Goal: Transaction & Acquisition: Purchase product/service

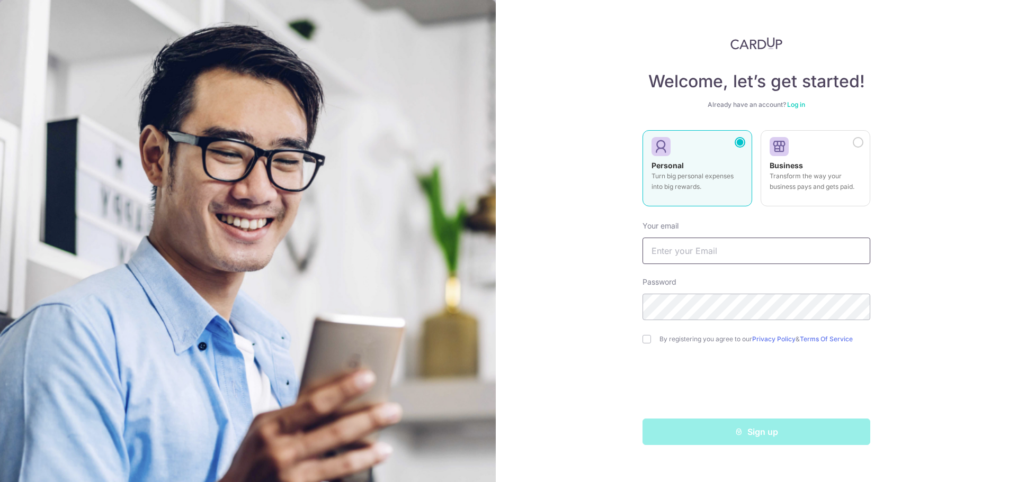
click at [687, 252] on input "text" at bounding box center [756, 251] width 228 height 26
click at [703, 255] on input "text" at bounding box center [756, 251] width 228 height 26
type input "[EMAIL_ADDRESS][DOMAIN_NAME]"
click at [647, 338] on input "checkbox" at bounding box center [646, 339] width 8 height 8
checkbox input "true"
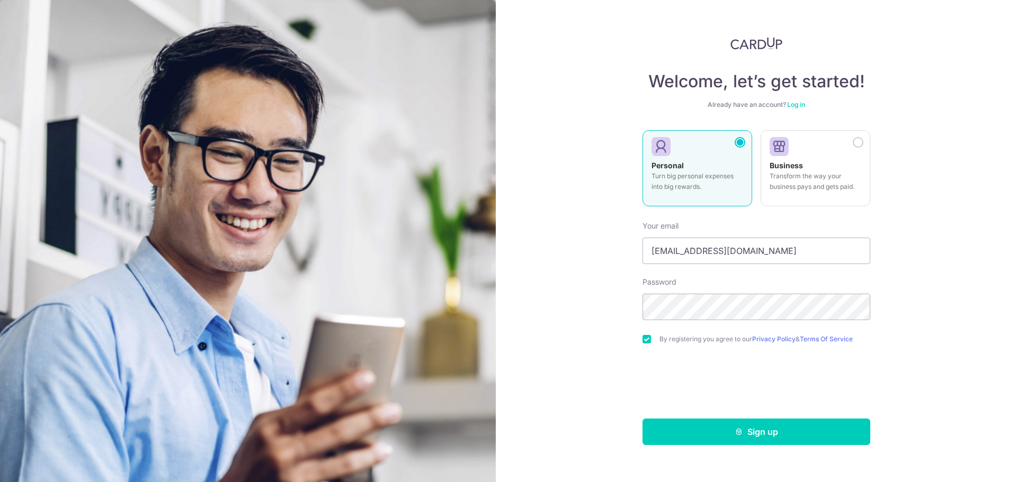
click at [587, 310] on div "Welcome, let’s get started! Already have an account? Log in Personal Turn big p…" at bounding box center [756, 241] width 521 height 482
click at [752, 433] on button "Sign up" at bounding box center [756, 432] width 228 height 26
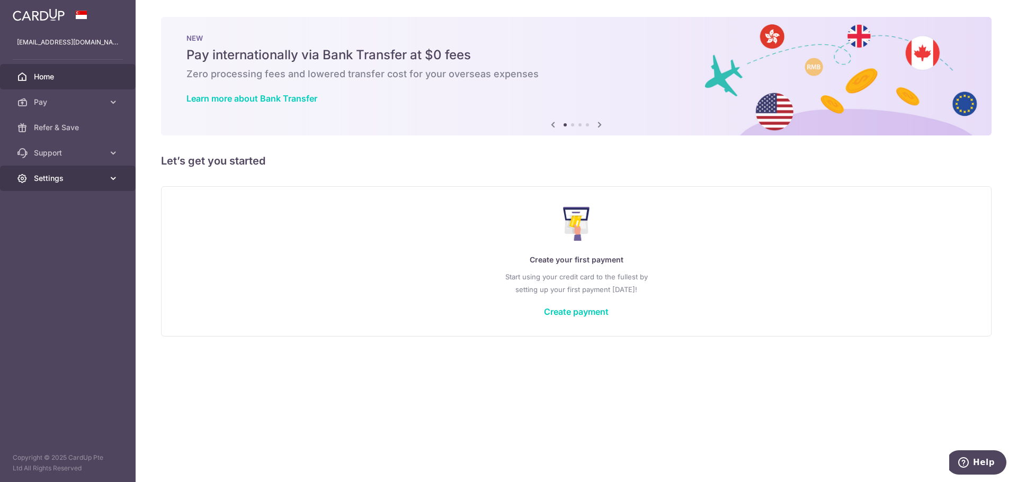
click at [61, 175] on span "Settings" at bounding box center [69, 178] width 70 height 11
click at [53, 204] on span "Account" at bounding box center [69, 204] width 70 height 11
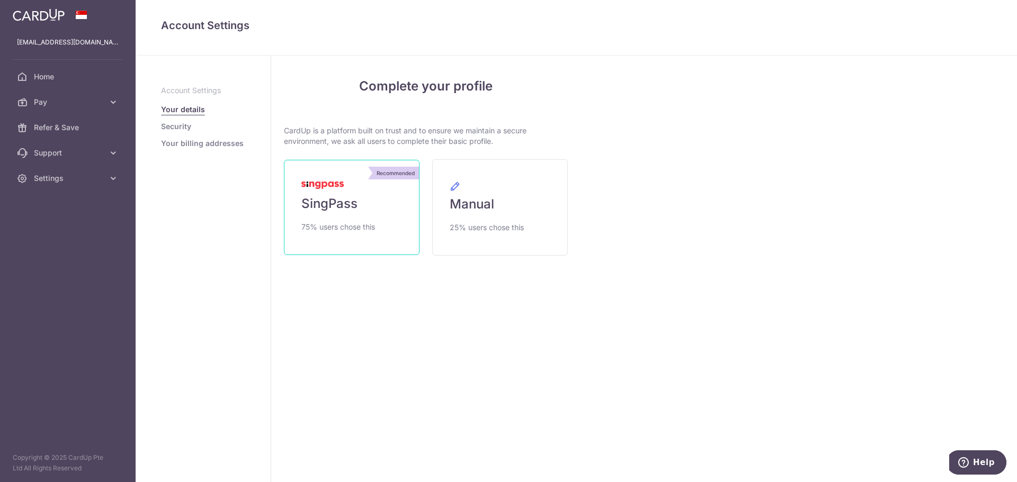
click at [335, 204] on span "SingPass" at bounding box center [329, 203] width 56 height 17
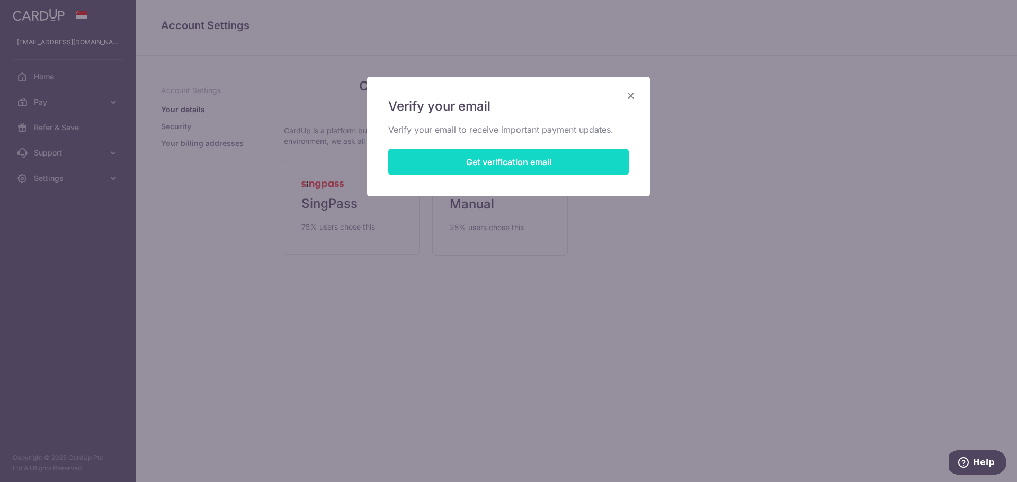
click at [478, 160] on button "Get verification email" at bounding box center [508, 162] width 240 height 26
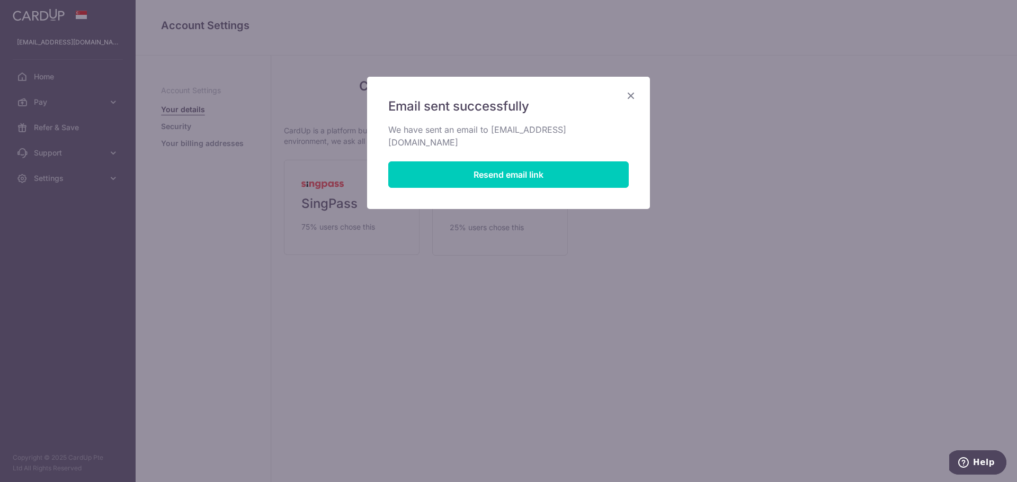
click at [629, 96] on icon "Close" at bounding box center [630, 95] width 13 height 13
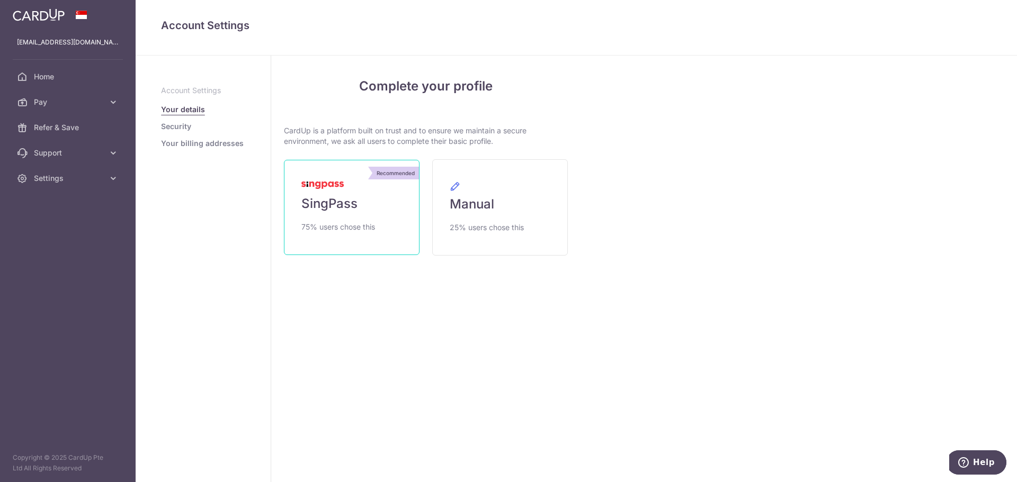
click at [349, 203] on span "SingPass" at bounding box center [329, 203] width 56 height 17
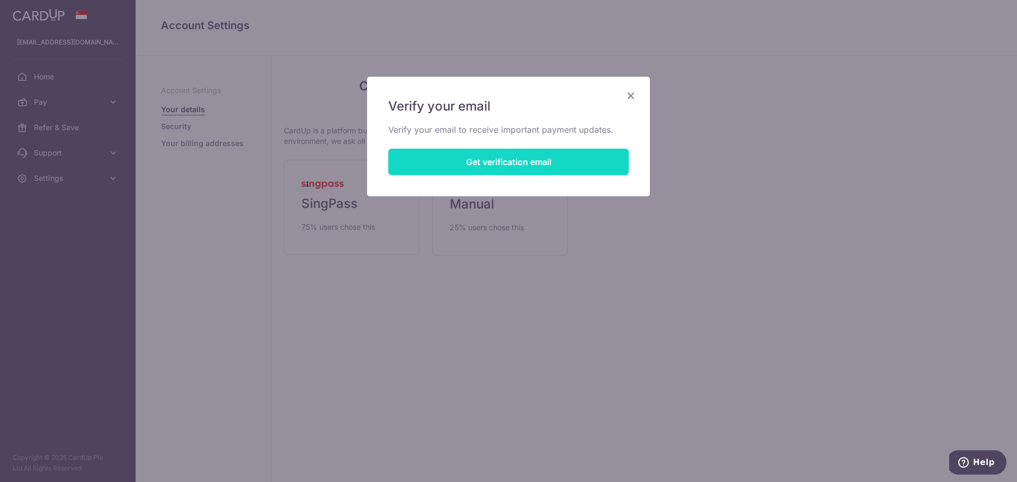
click at [497, 165] on button "Get verification email" at bounding box center [508, 162] width 240 height 26
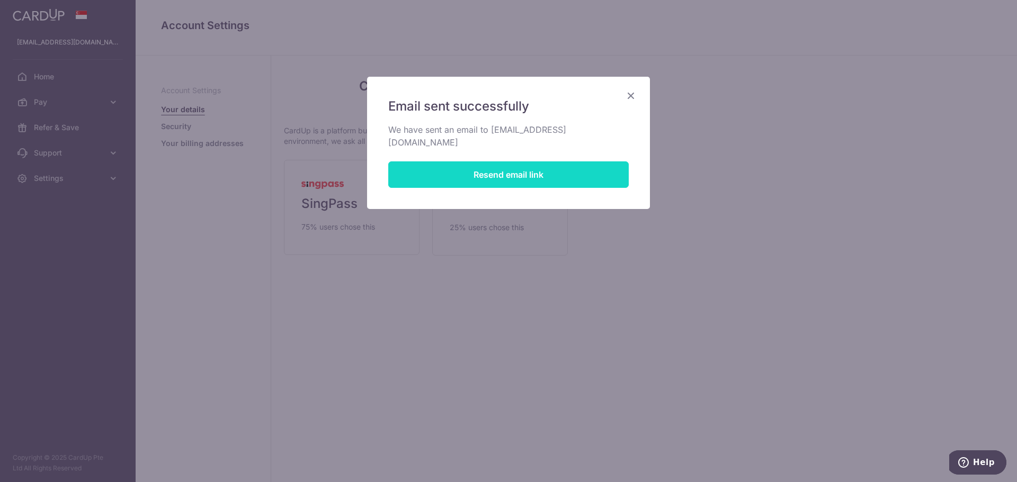
click at [466, 164] on button "Resend email link" at bounding box center [508, 175] width 240 height 26
click at [631, 95] on icon "Close" at bounding box center [630, 95] width 13 height 13
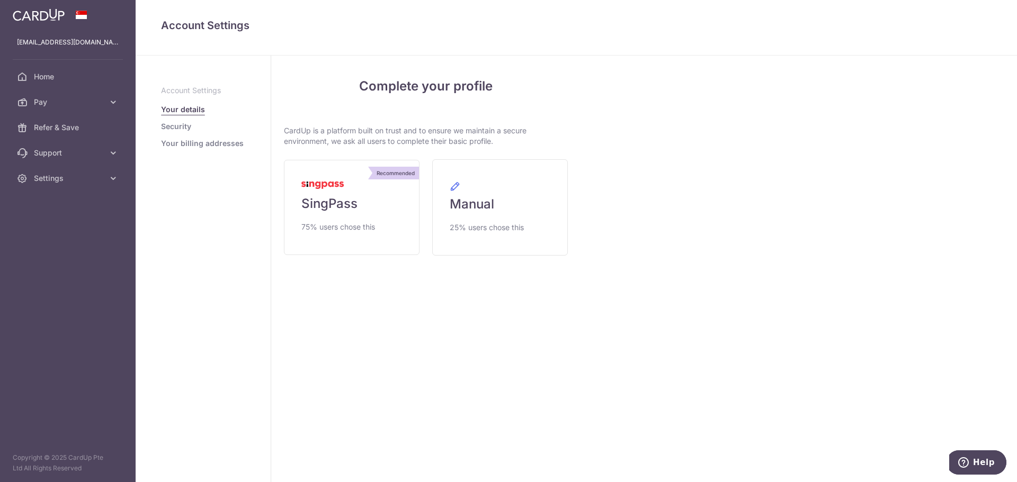
click at [177, 127] on link "Security" at bounding box center [176, 126] width 30 height 11
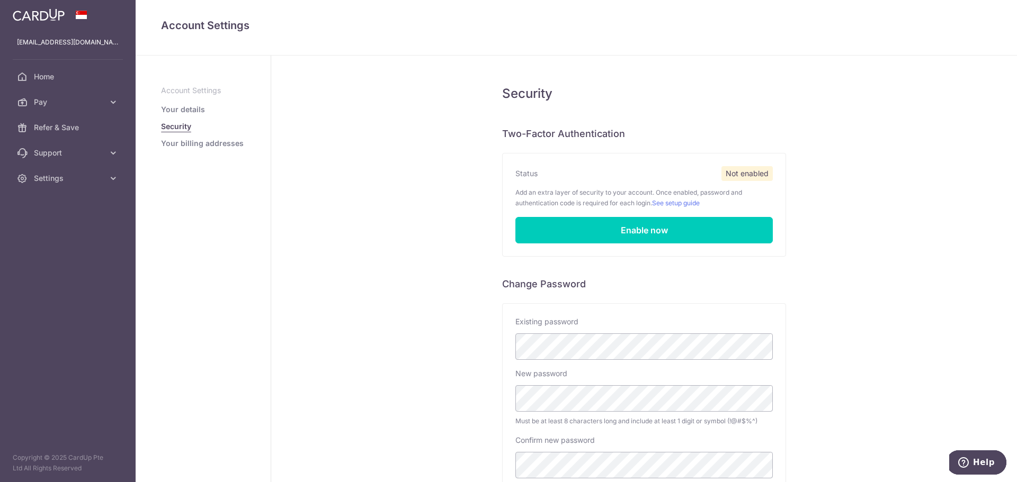
click at [190, 144] on link "Your billing addresses" at bounding box center [202, 143] width 83 height 11
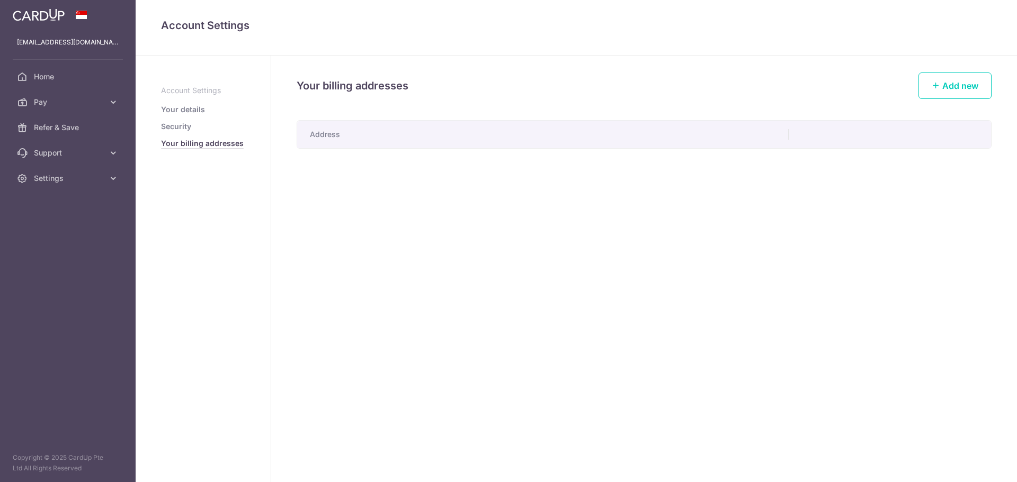
click at [202, 144] on link "Your billing addresses" at bounding box center [202, 143] width 83 height 11
click at [961, 86] on span "Add new" at bounding box center [960, 85] width 36 height 11
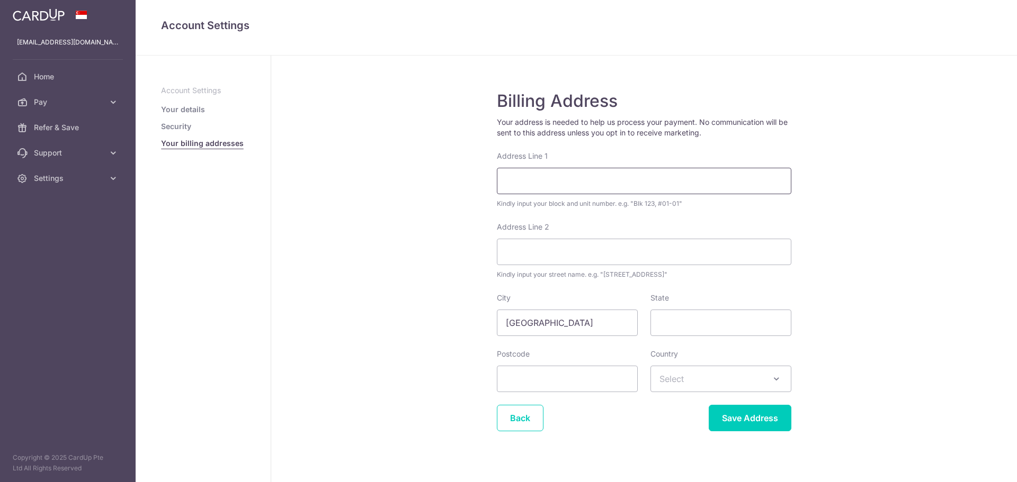
click at [524, 186] on input "Address Line 1" at bounding box center [644, 181] width 294 height 26
type input "313 CHOA CHU KANG AVENUE 3 #09-07"
type input "Singapore"
type input "689860"
select select "13"
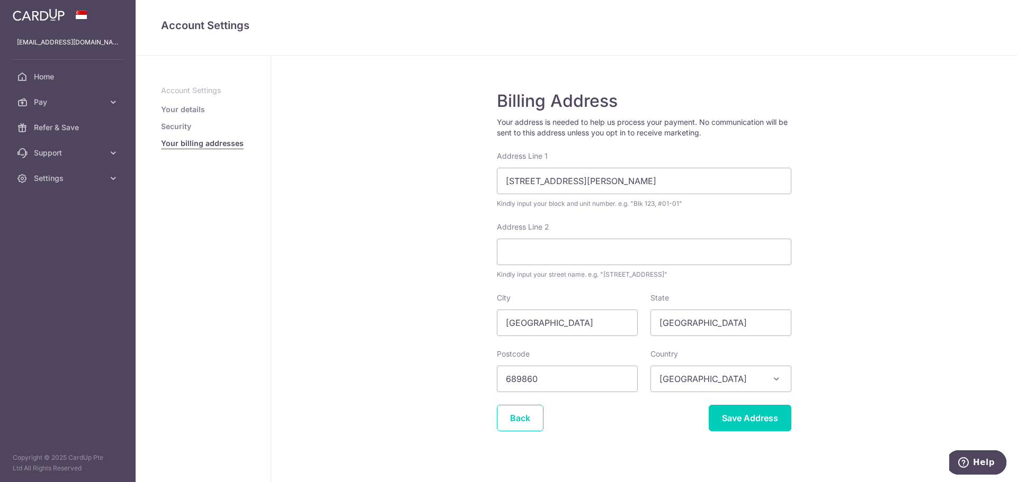
click at [676, 378] on span "Australia" at bounding box center [721, 378] width 140 height 25
type input "Singapore"
select select "199"
click at [738, 422] on input "Save Address" at bounding box center [750, 418] width 83 height 26
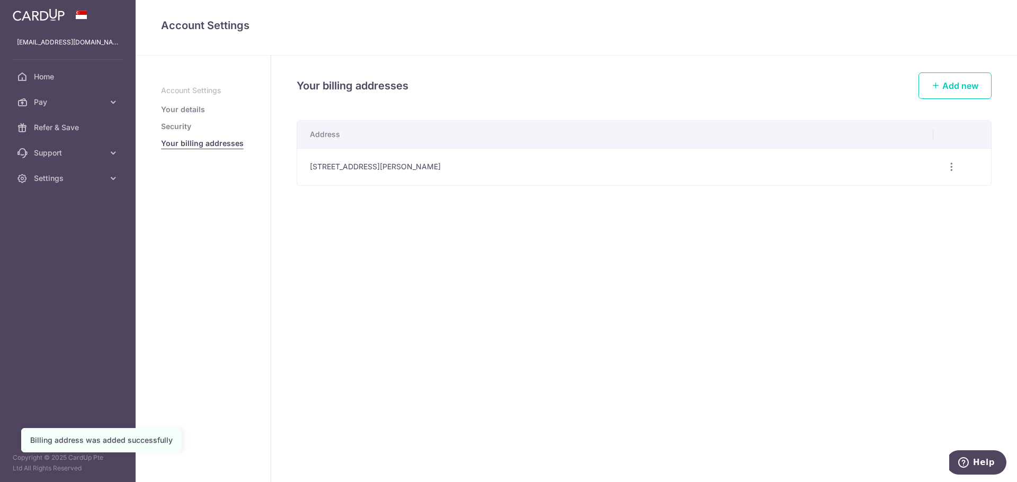
click at [678, 266] on div "Your billing addresses Add new Address [STREET_ADDRESS][PERSON_NAME] Edit addre…" at bounding box center [644, 269] width 746 height 427
click at [189, 104] on link "Your details" at bounding box center [183, 109] width 44 height 11
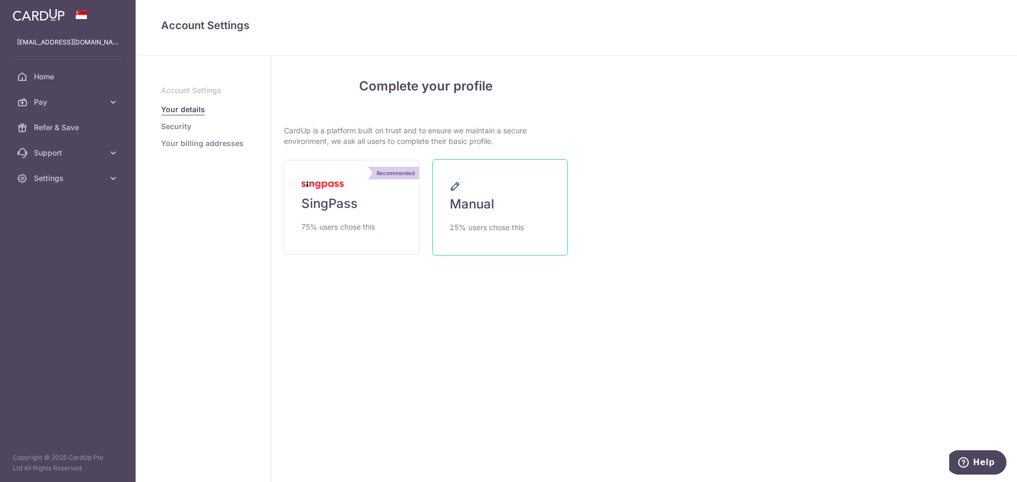
click at [445, 227] on link "Manual 25% users chose this" at bounding box center [500, 207] width 136 height 96
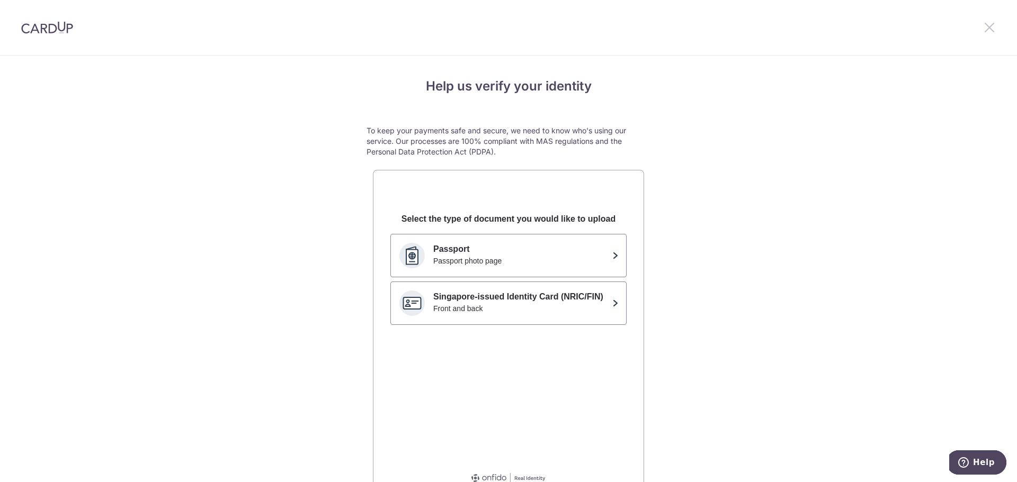
click at [988, 22] on icon at bounding box center [989, 27] width 13 height 13
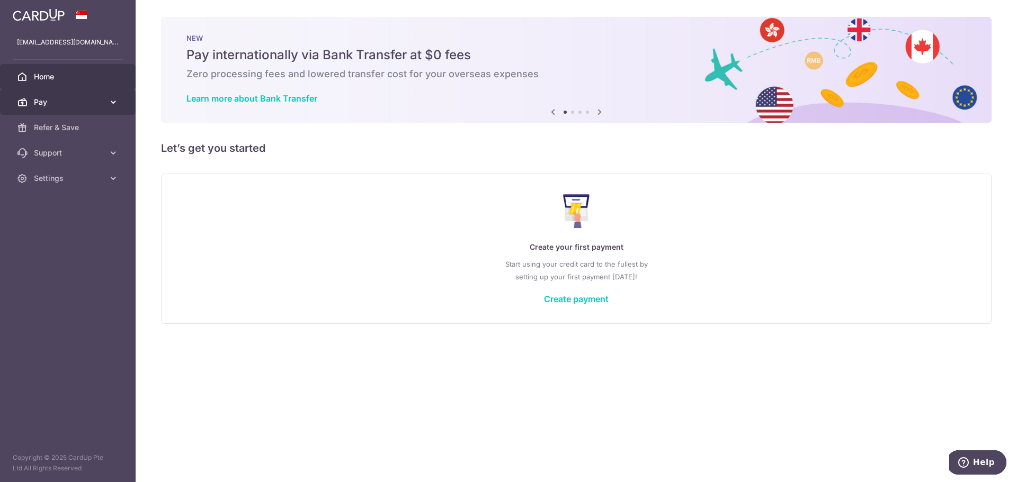
click at [42, 101] on span "Pay" at bounding box center [69, 102] width 70 height 11
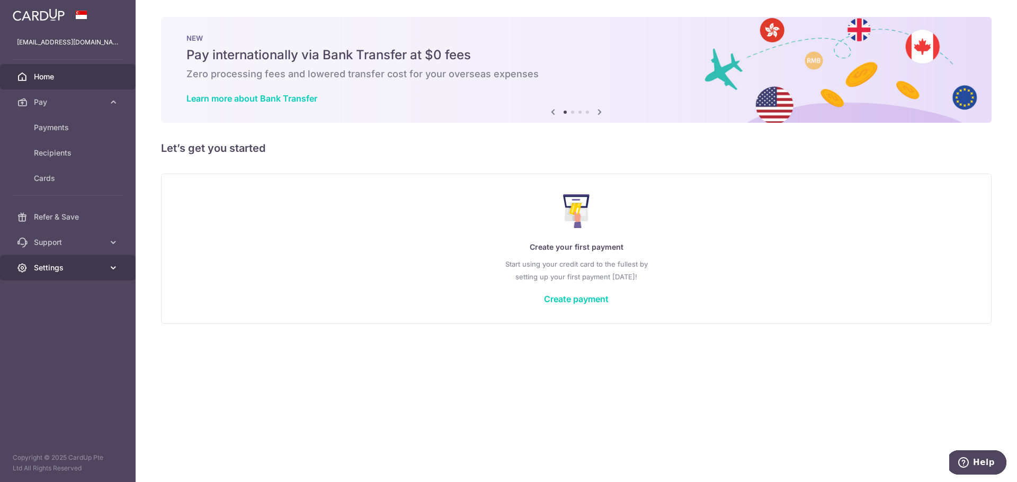
click at [53, 261] on link "Settings" at bounding box center [68, 267] width 136 height 25
click at [47, 293] on span "Account" at bounding box center [69, 293] width 70 height 11
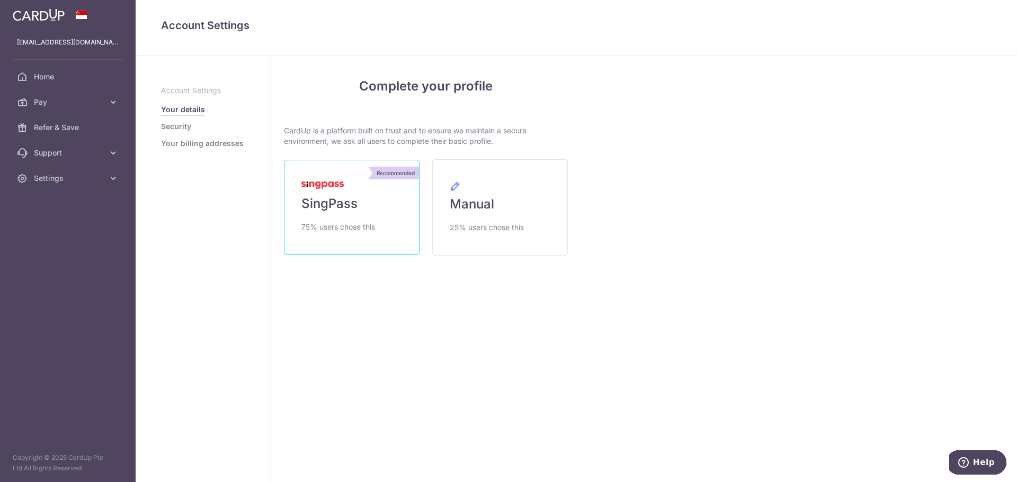
click at [338, 213] on link "Recommended SingPass 75% users chose this" at bounding box center [352, 207] width 136 height 95
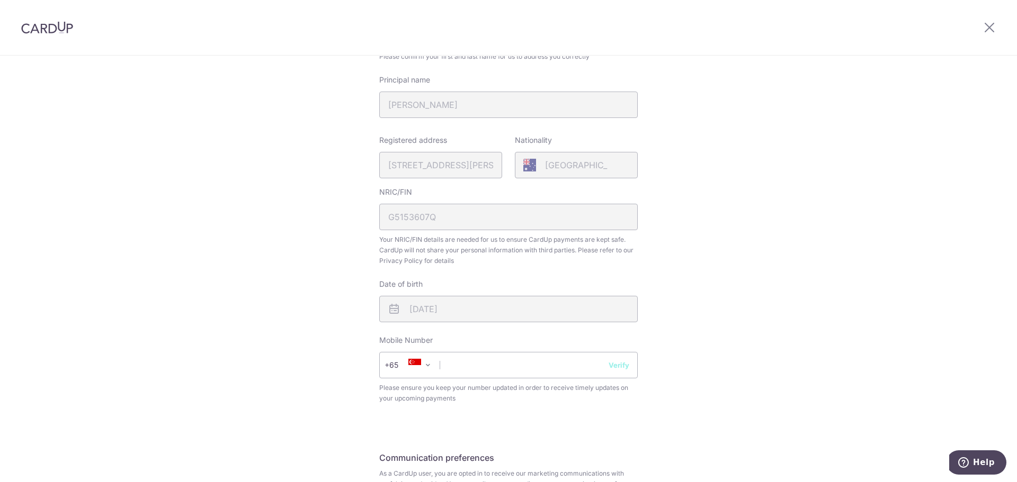
scroll to position [212, 0]
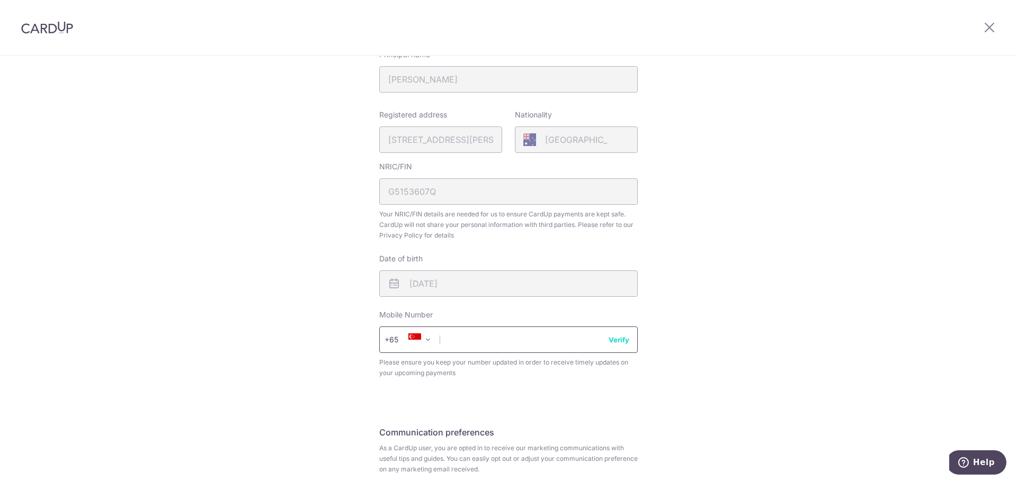
click at [467, 344] on input "text" at bounding box center [508, 340] width 258 height 26
type input "81107872"
click at [248, 376] on div "Review your details Your Details Please provide your full name as per your NRIC…" at bounding box center [508, 208] width 1017 height 728
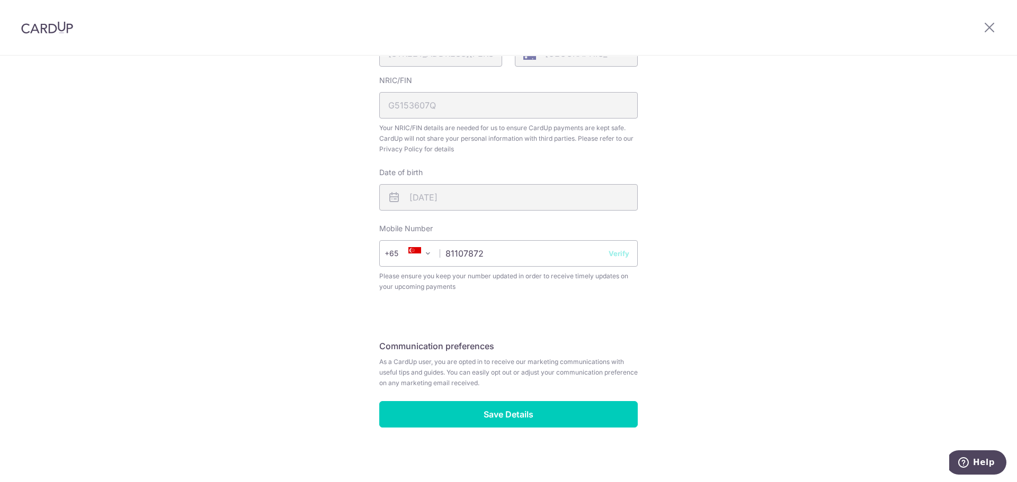
scroll to position [302, 0]
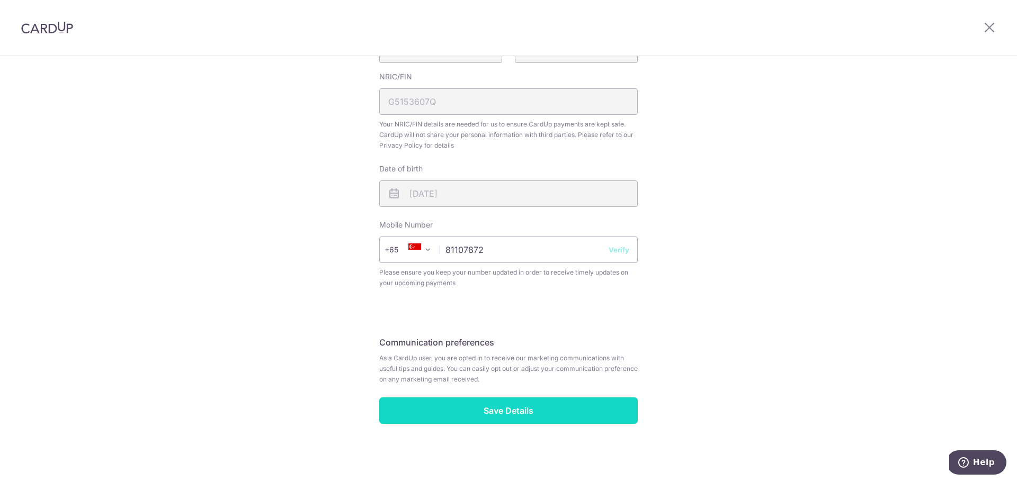
click at [508, 418] on input "Save Details" at bounding box center [508, 411] width 258 height 26
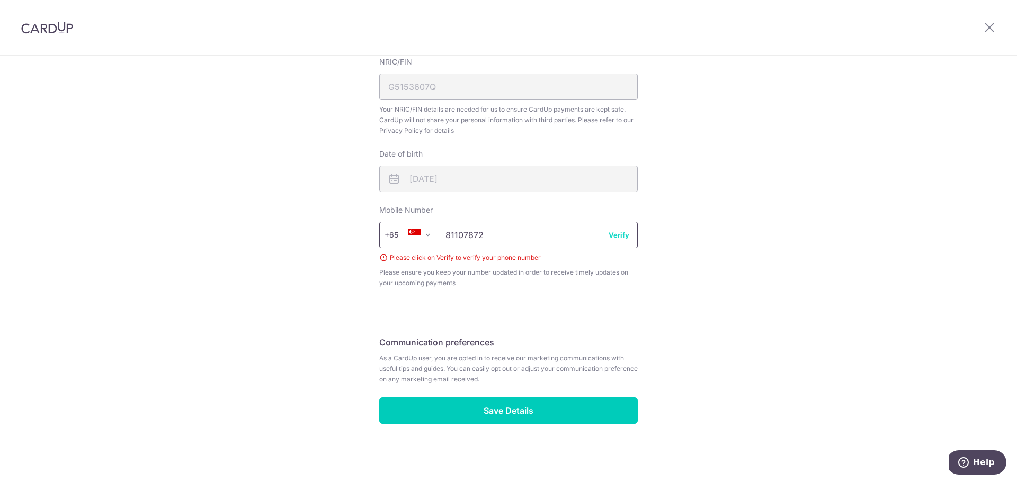
click at [615, 228] on input "81107872" at bounding box center [508, 235] width 258 height 26
click at [617, 235] on button "Verify" at bounding box center [618, 235] width 21 height 11
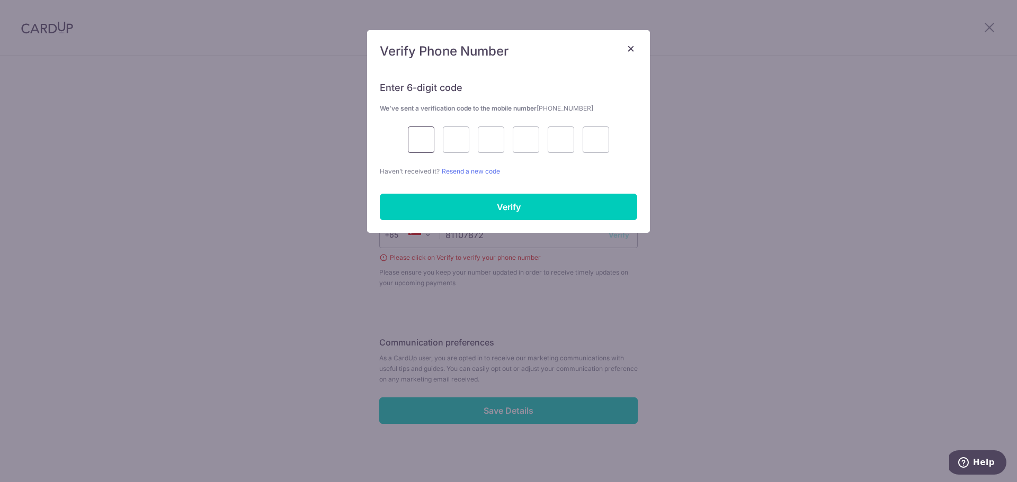
click at [413, 140] on input "text" at bounding box center [421, 140] width 26 height 26
type input "4"
type input "2"
type input "9"
type input "6"
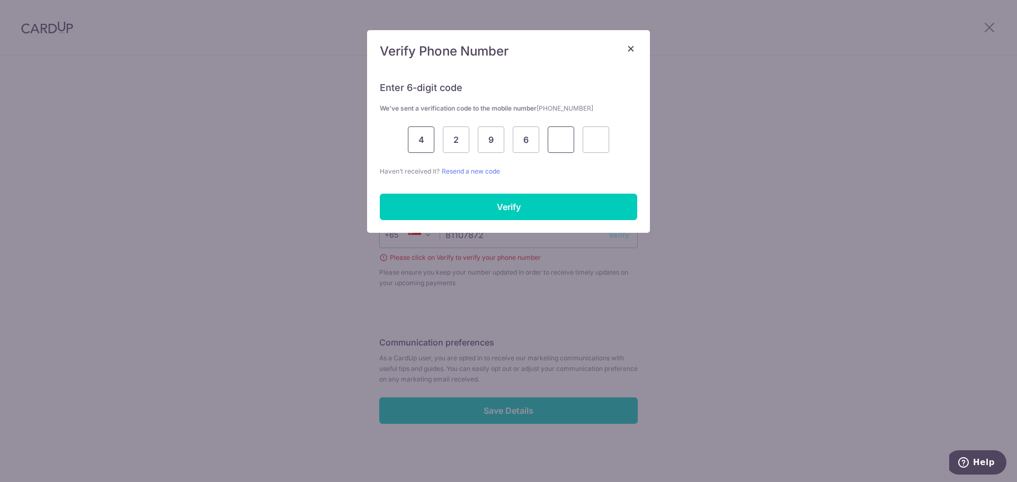
type input "7"
type input "5"
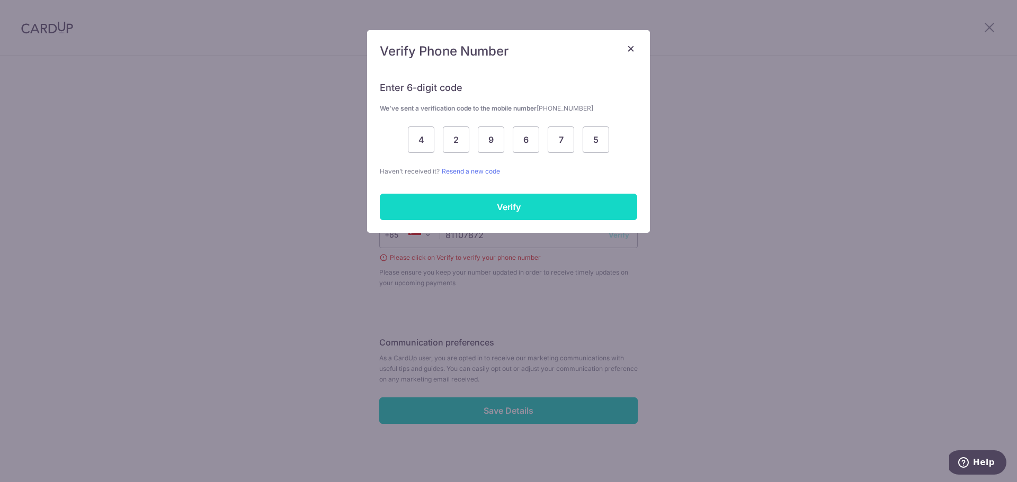
click at [510, 213] on input "Verify" at bounding box center [508, 207] width 257 height 26
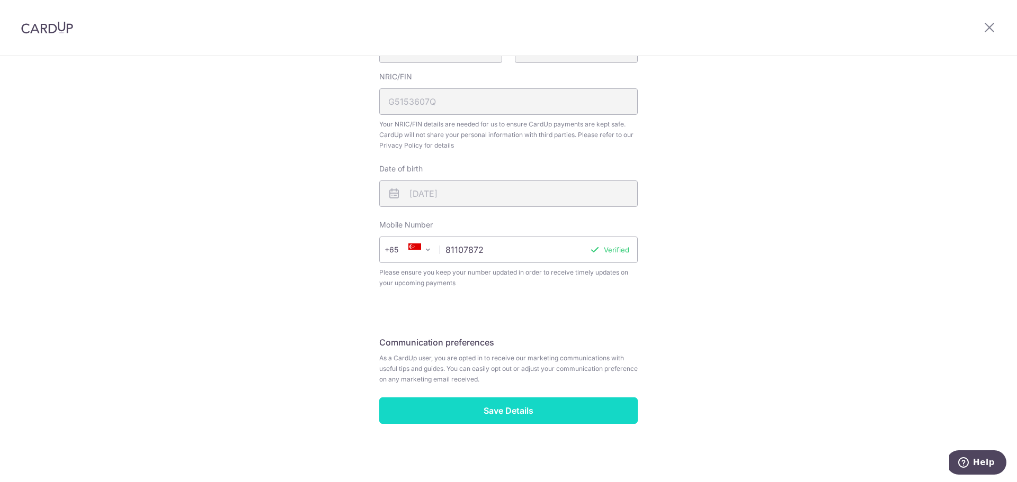
click at [474, 411] on input "Save Details" at bounding box center [508, 411] width 258 height 26
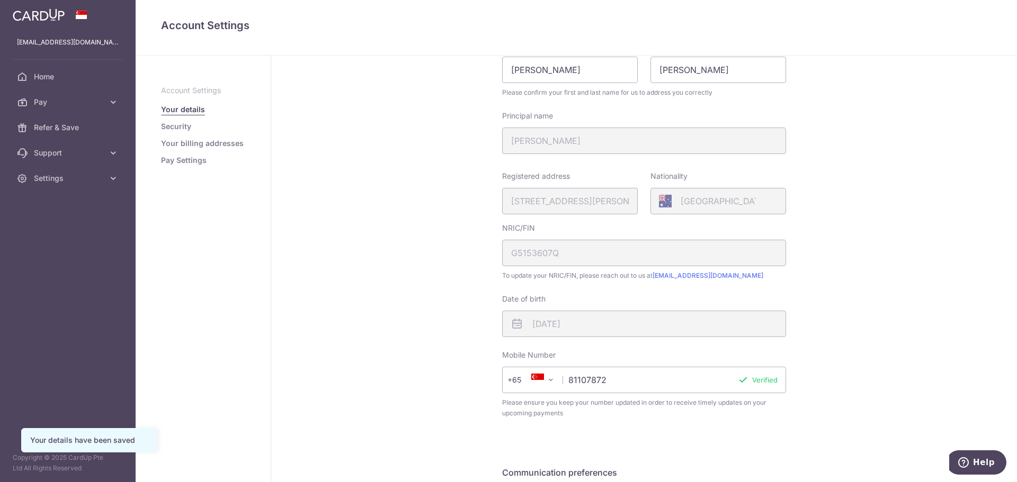
scroll to position [197, 0]
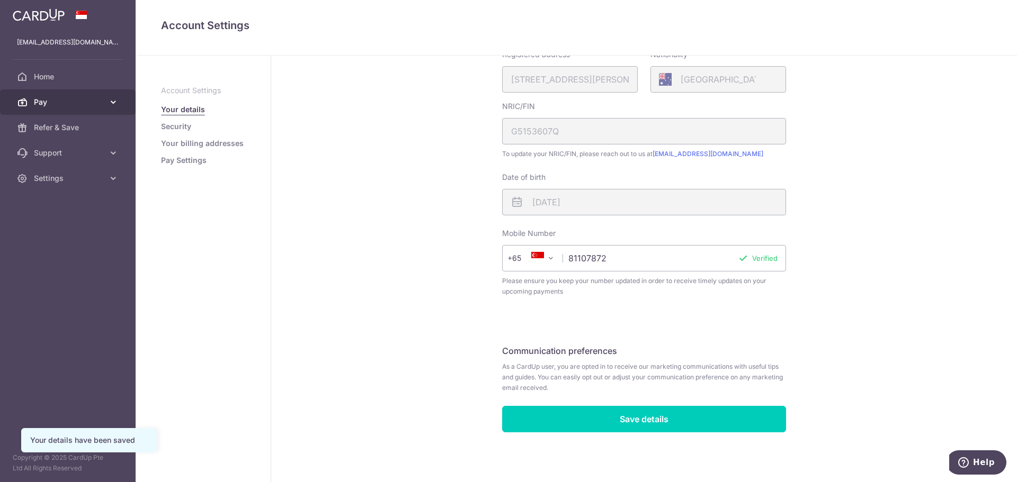
click at [50, 104] on span "Pay" at bounding box center [69, 102] width 70 height 11
click at [973, 466] on span "Help" at bounding box center [965, 463] width 15 height 11
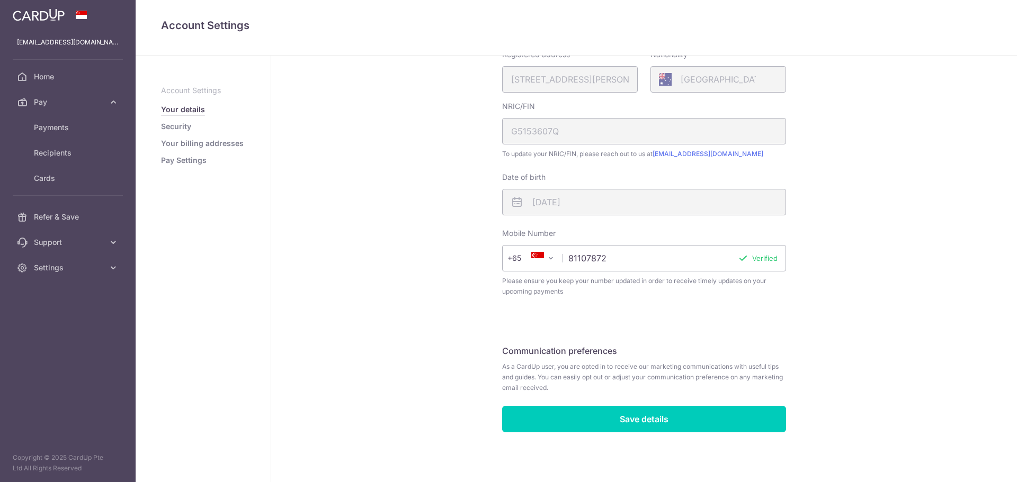
scroll to position [0, 0]
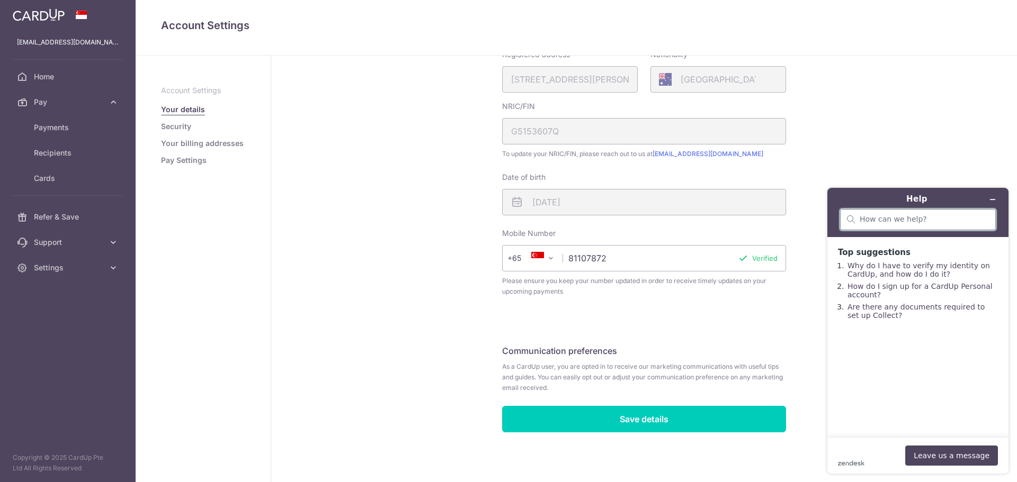
click at [917, 222] on input "search" at bounding box center [923, 220] width 129 height 10
click at [67, 84] on link "Home" at bounding box center [68, 76] width 136 height 25
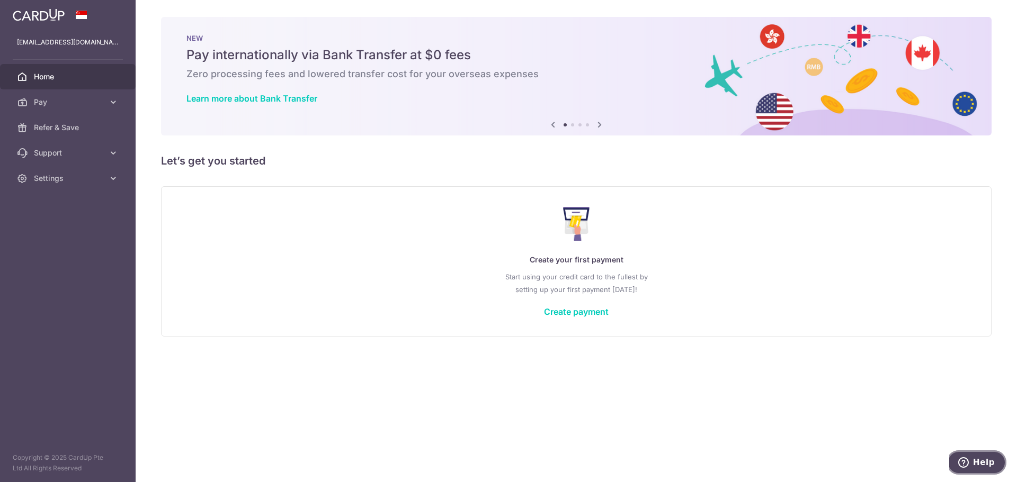
click at [987, 461] on span "Help" at bounding box center [984, 463] width 22 height 10
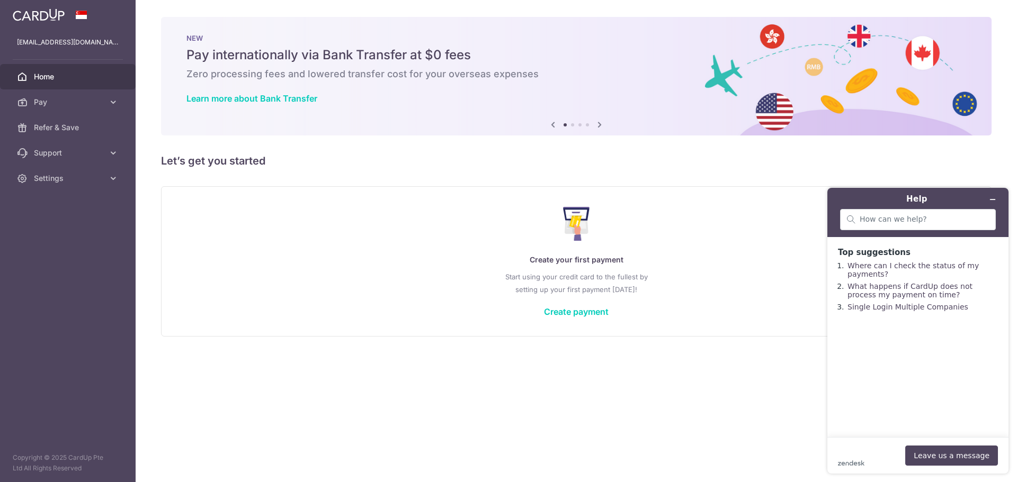
click at [917, 231] on div at bounding box center [918, 221] width 166 height 24
click at [907, 225] on div at bounding box center [918, 219] width 156 height 21
type input "income tax"
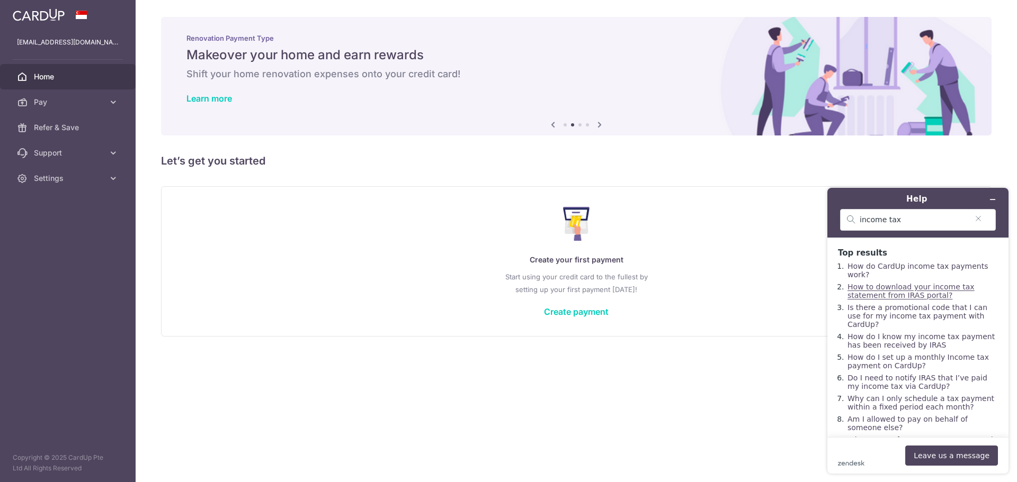
click at [901, 283] on link "How to download your income tax statement from IRAS portal?" at bounding box center [910, 291] width 127 height 17
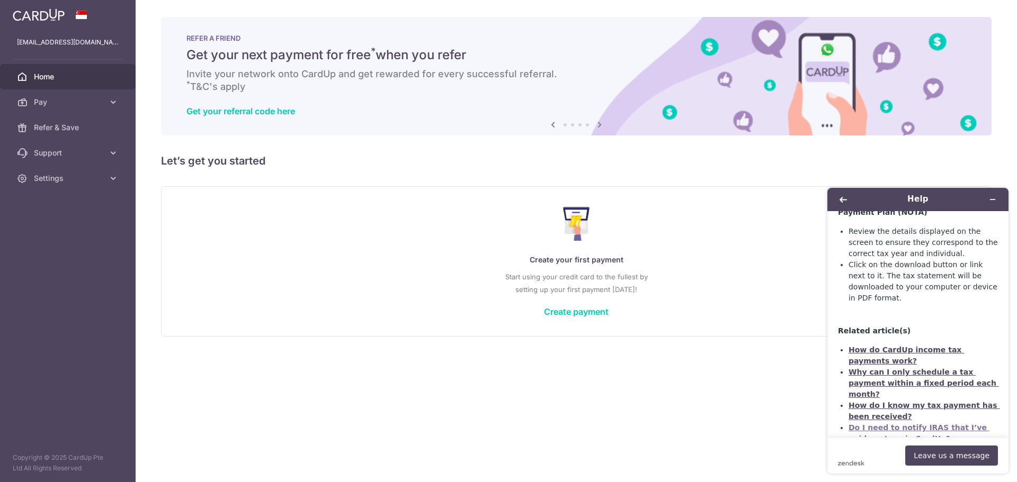
scroll to position [1383, 0]
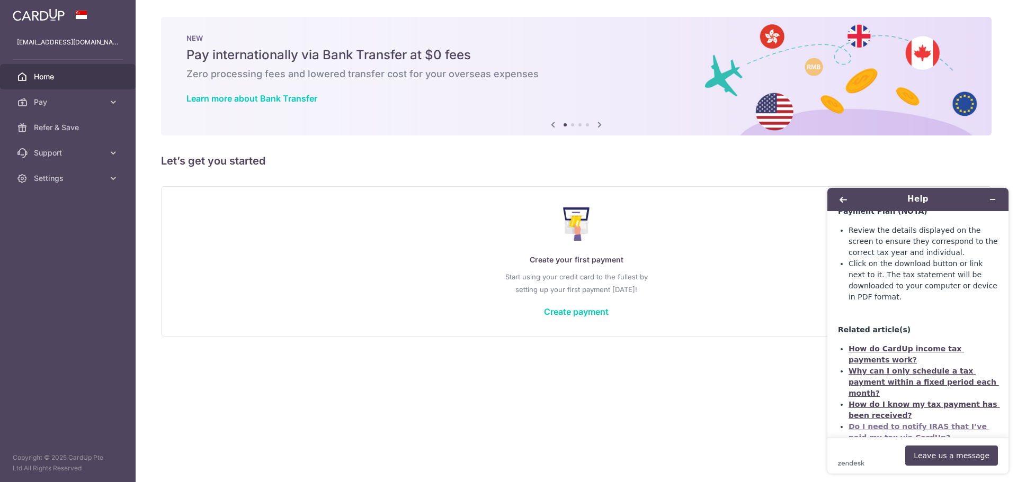
click at [882, 423] on link "Do I need to notify IRAS that I’ve paid my tax via CardUp?" at bounding box center [918, 433] width 141 height 20
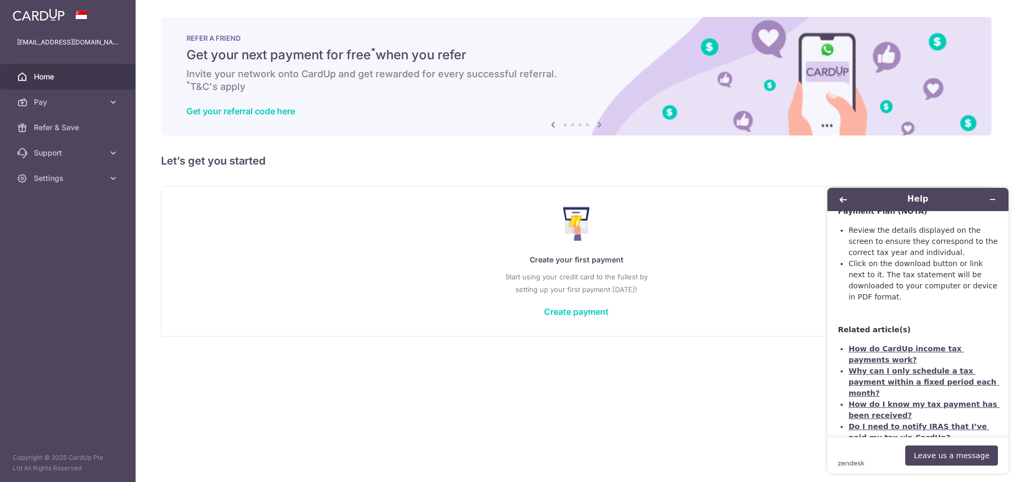
click at [862, 445] on link "Is it safe to use CardUp for my taxes?" at bounding box center [913, 455] width 130 height 20
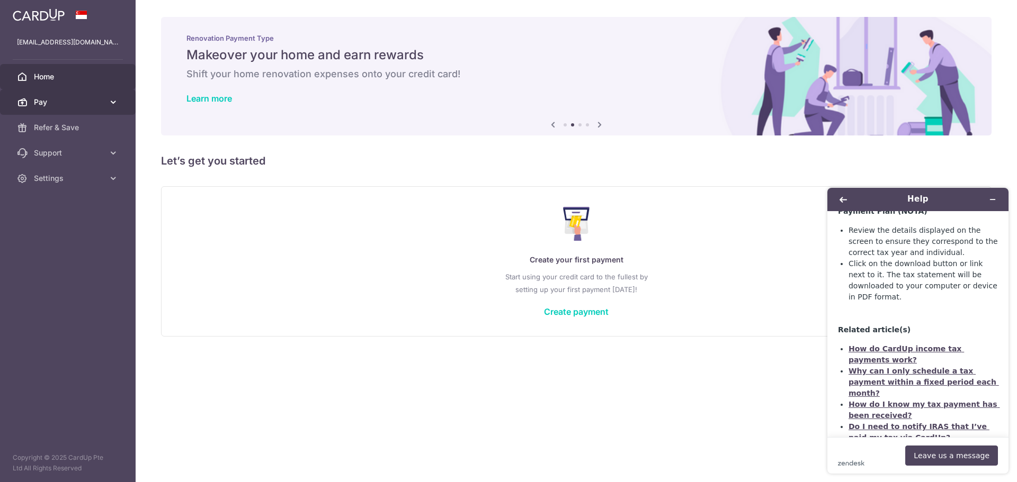
click at [75, 103] on span "Pay" at bounding box center [69, 102] width 70 height 11
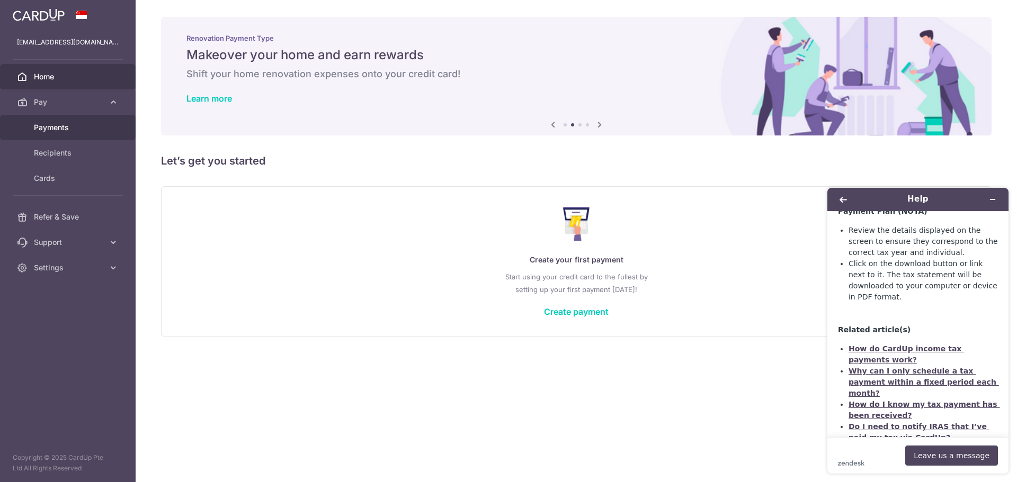
click at [50, 132] on span "Payments" at bounding box center [69, 127] width 70 height 11
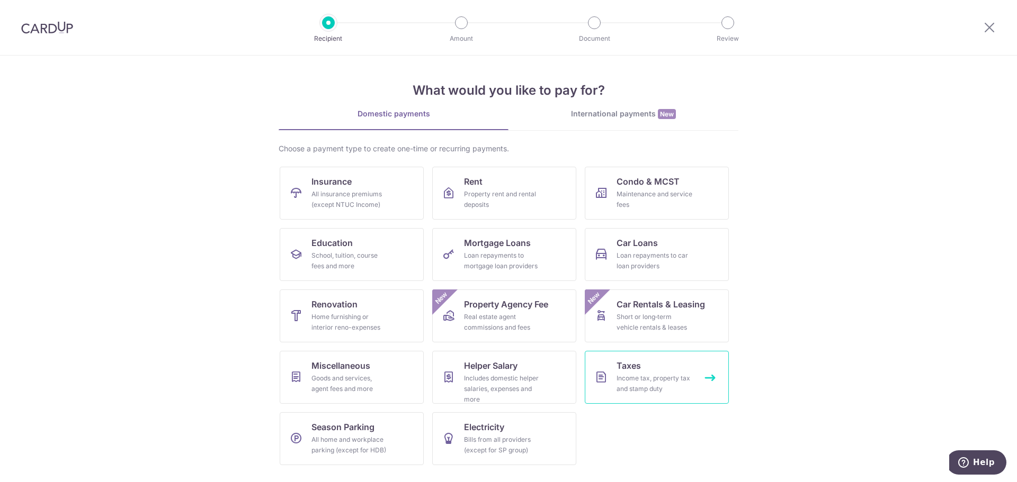
click at [641, 386] on div "Income tax, property tax and stamp duty" at bounding box center [654, 383] width 76 height 21
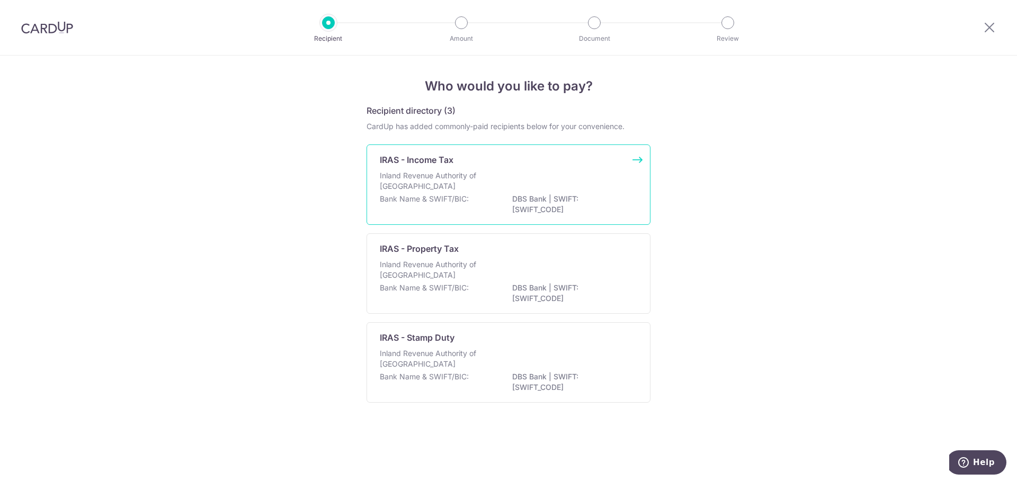
click at [468, 191] on p "Inland Revenue Authority of [GEOGRAPHIC_DATA]" at bounding box center [436, 181] width 112 height 21
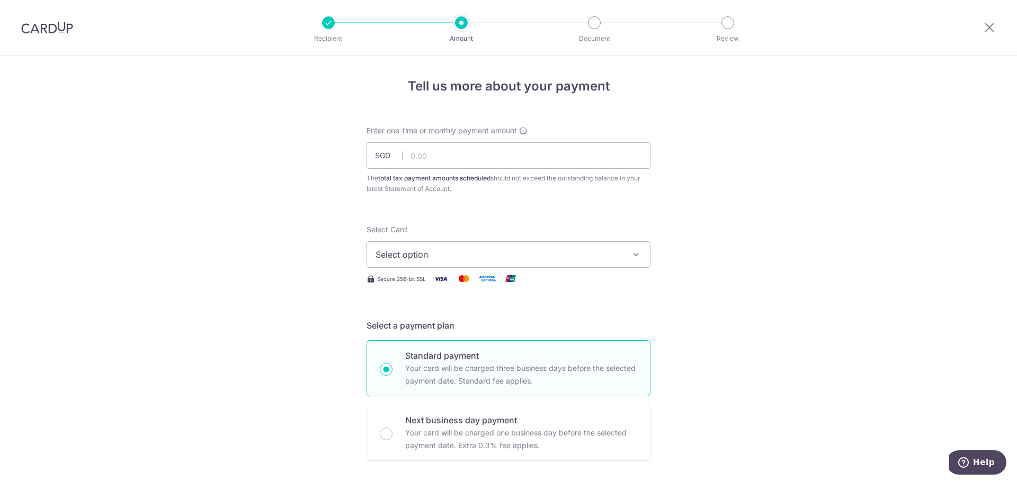
click at [433, 260] on span "Select option" at bounding box center [498, 254] width 247 height 13
click at [431, 159] on input "text" at bounding box center [508, 155] width 284 height 26
type input "9,000.00"
click at [398, 258] on span "Select option" at bounding box center [498, 254] width 247 height 13
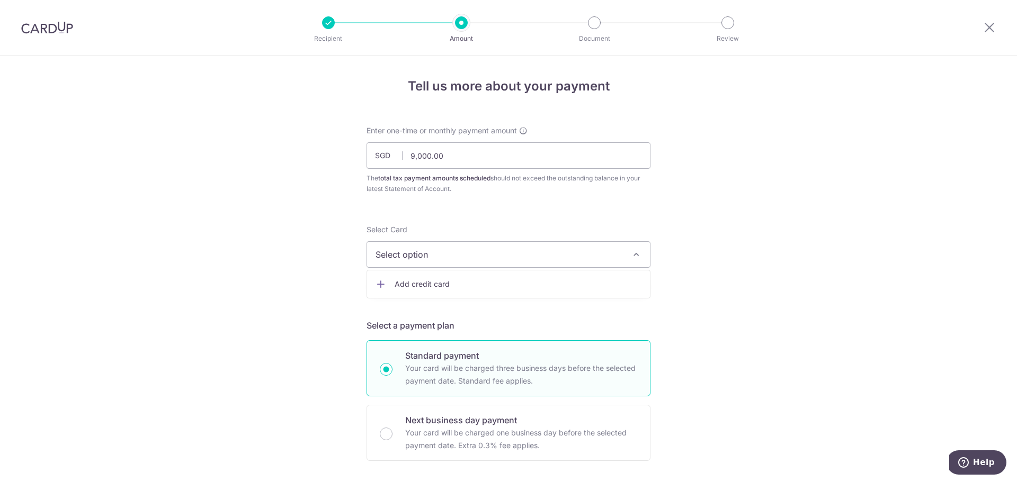
click at [395, 275] on link "Add credit card" at bounding box center [508, 284] width 283 height 19
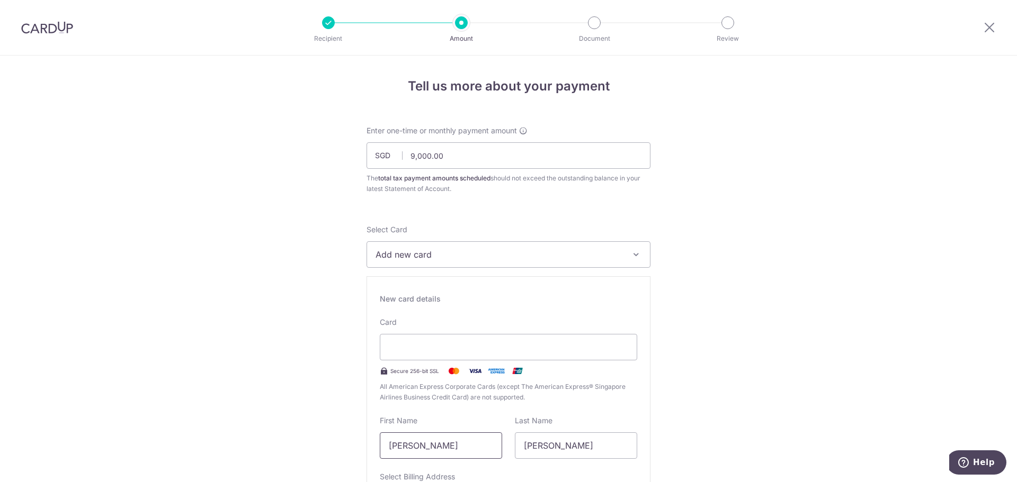
type input "Carlo O Lacrimini"
click at [191, 12] on div "Recipient Amount Document Review Tell us more about your payment Enter one-time…" at bounding box center [508, 241] width 1017 height 482
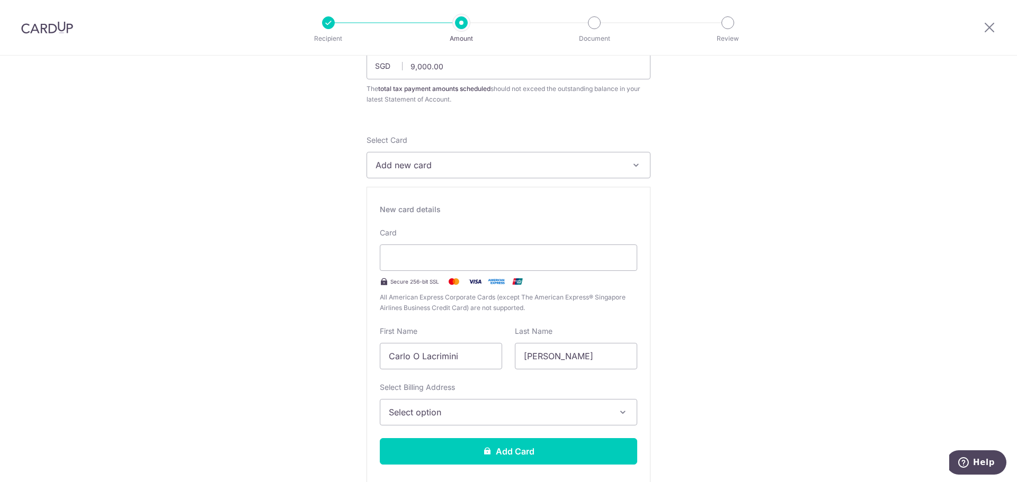
scroll to position [106, 0]
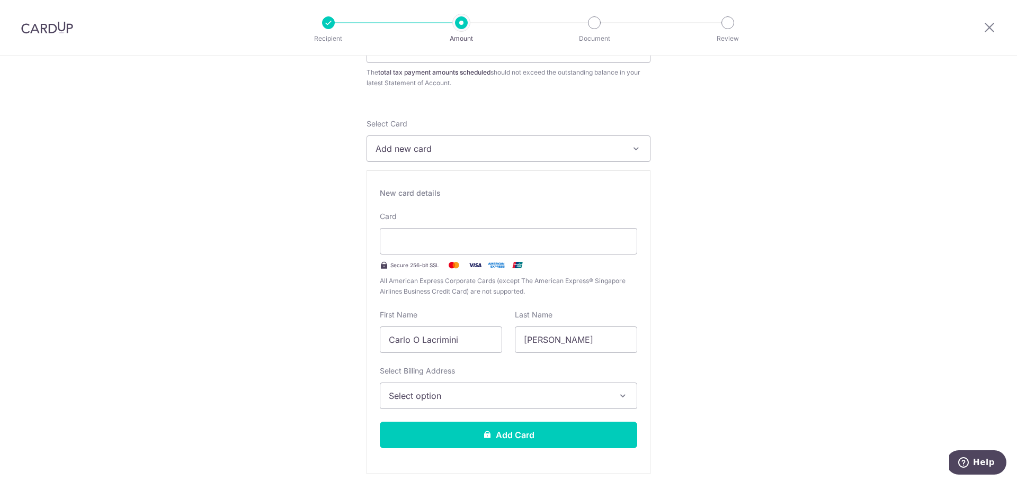
click at [404, 391] on span "Select option" at bounding box center [499, 396] width 220 height 13
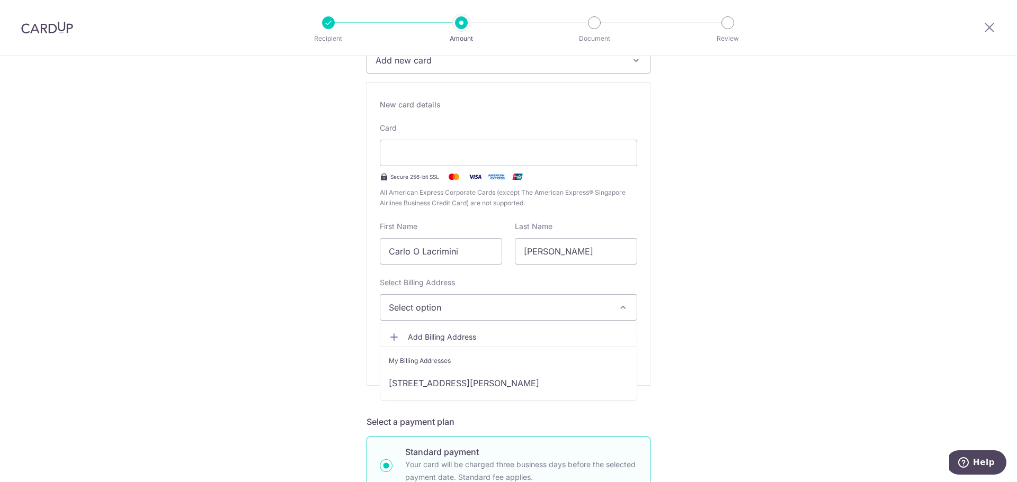
scroll to position [212, 0]
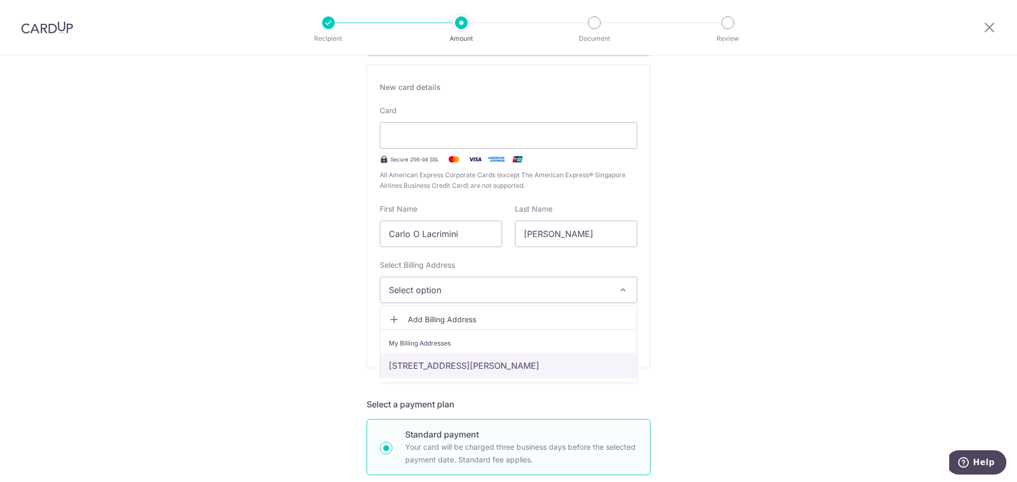
click at [450, 361] on link "[STREET_ADDRESS][PERSON_NAME]" at bounding box center [508, 365] width 256 height 25
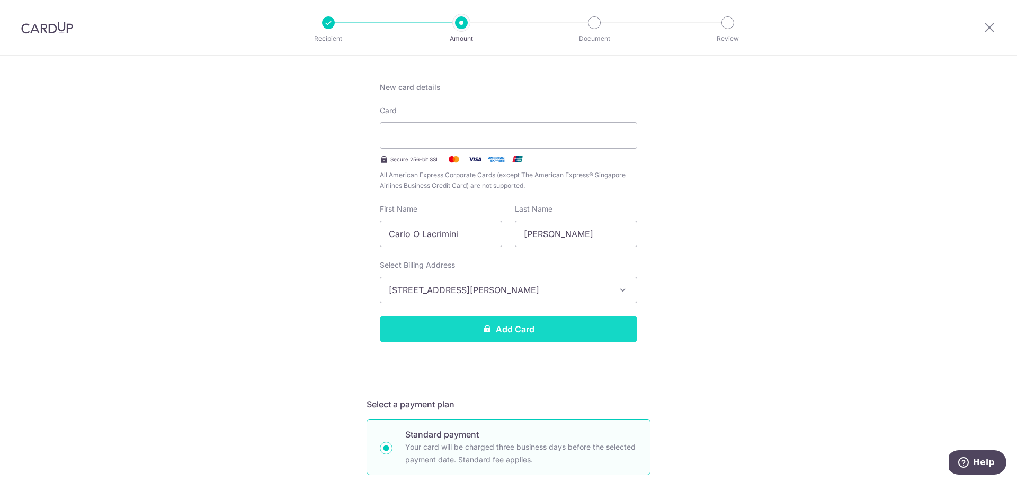
click at [465, 332] on button "Add Card" at bounding box center [508, 329] width 257 height 26
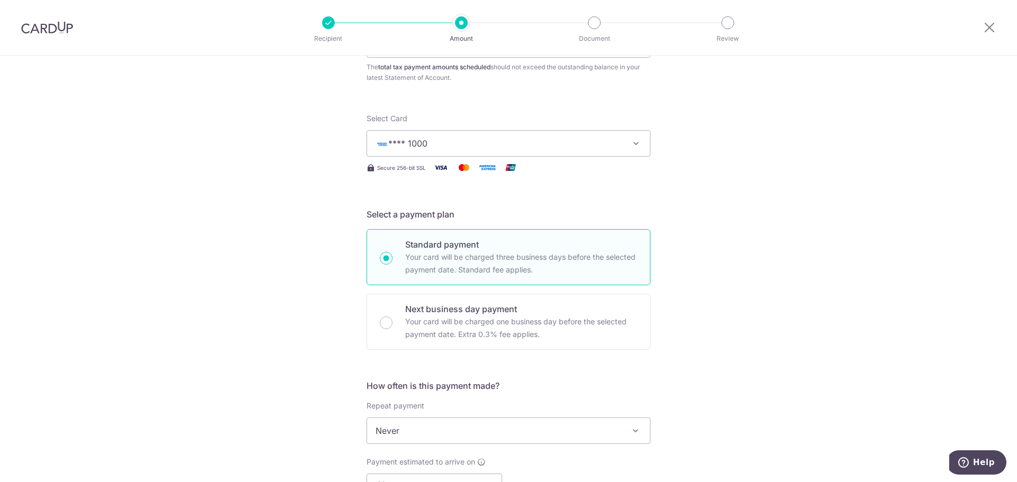
scroll to position [159, 0]
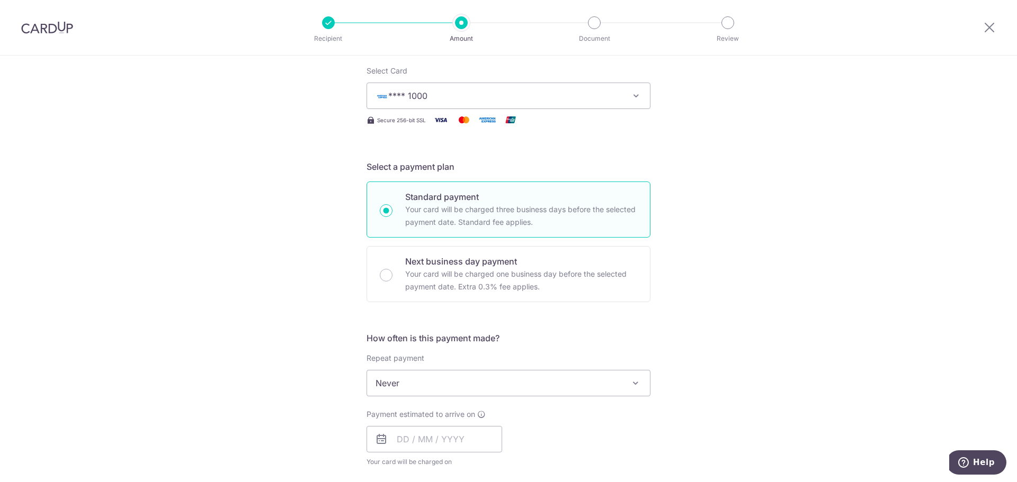
click at [403, 381] on span "Never" at bounding box center [508, 383] width 283 height 25
click at [401, 378] on span "Never" at bounding box center [508, 383] width 283 height 25
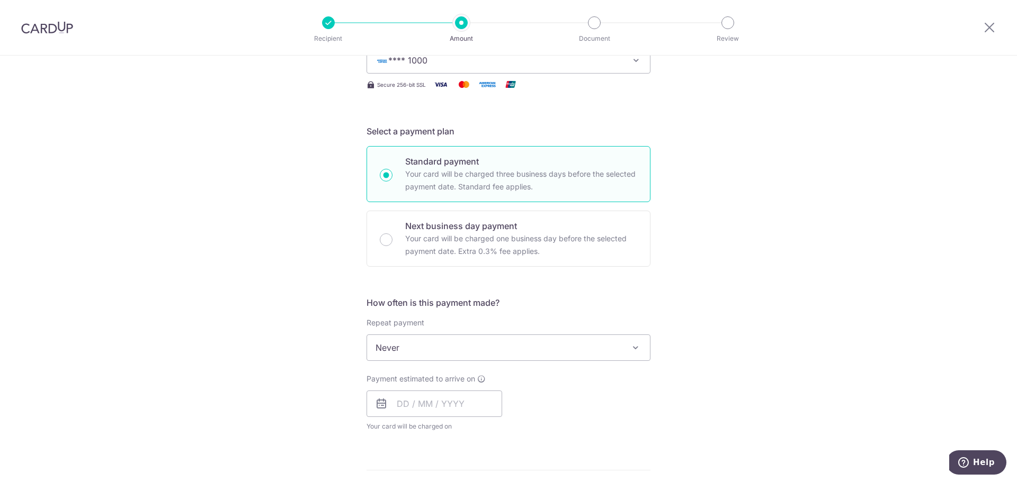
scroll to position [212, 0]
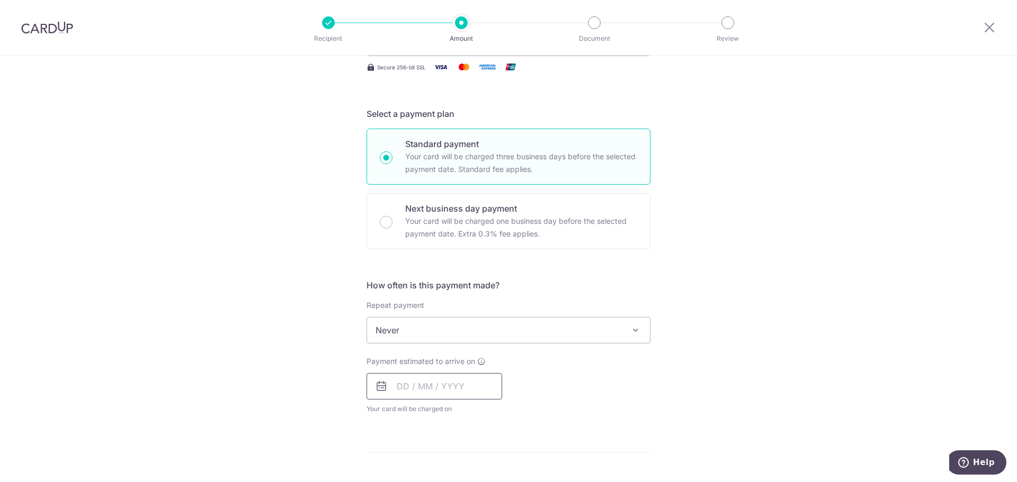
click at [398, 386] on input "text" at bounding box center [434, 386] width 136 height 26
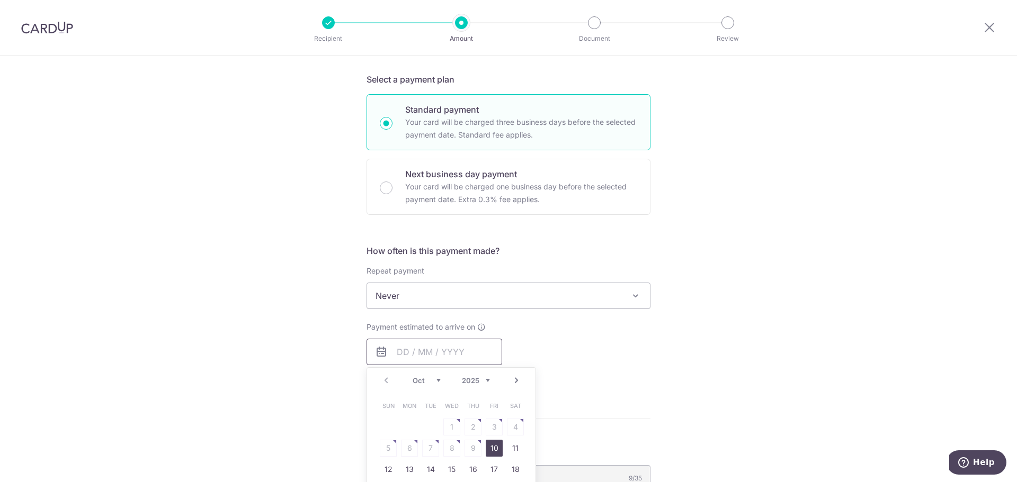
scroll to position [265, 0]
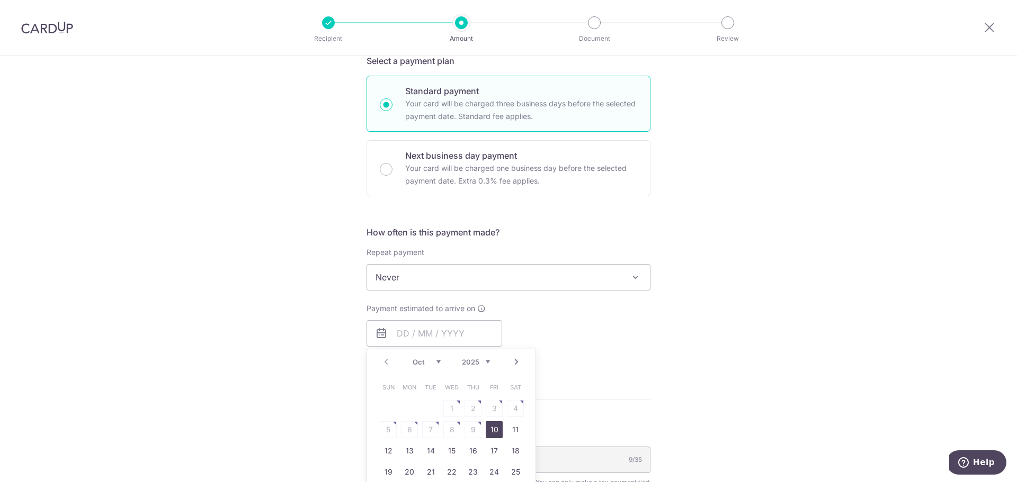
click at [489, 430] on link "10" at bounding box center [494, 430] width 17 height 17
type input "[DATE]"
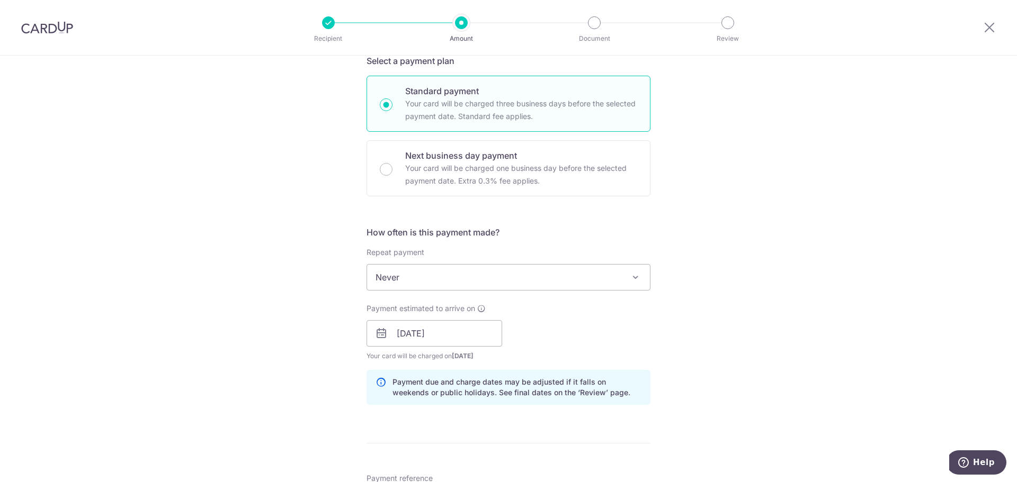
click at [299, 384] on div "Tell us more about your payment Enter one-time or monthly payment amount SGD 9,…" at bounding box center [508, 304] width 1017 height 1027
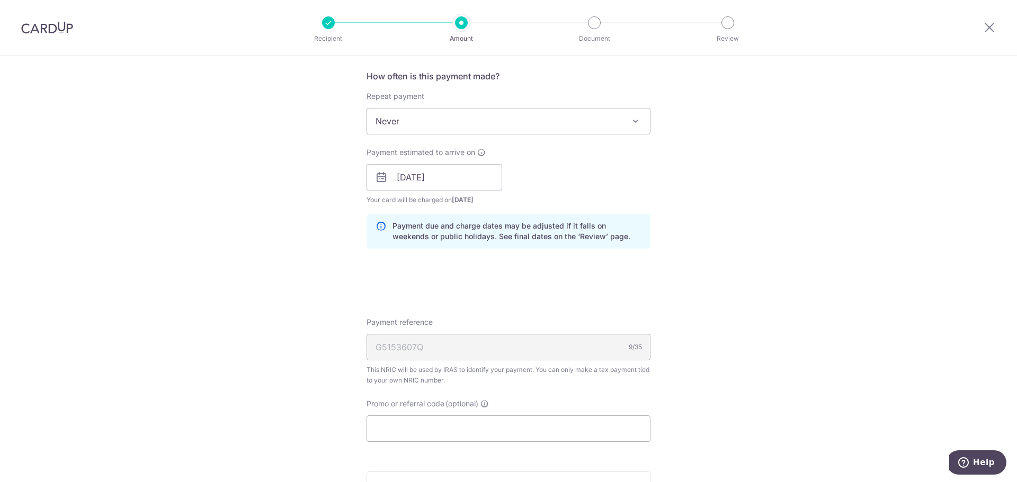
scroll to position [424, 0]
click at [305, 386] on div "Tell us more about your payment Enter one-time or monthly payment amount SGD 9,…" at bounding box center [508, 145] width 1017 height 1027
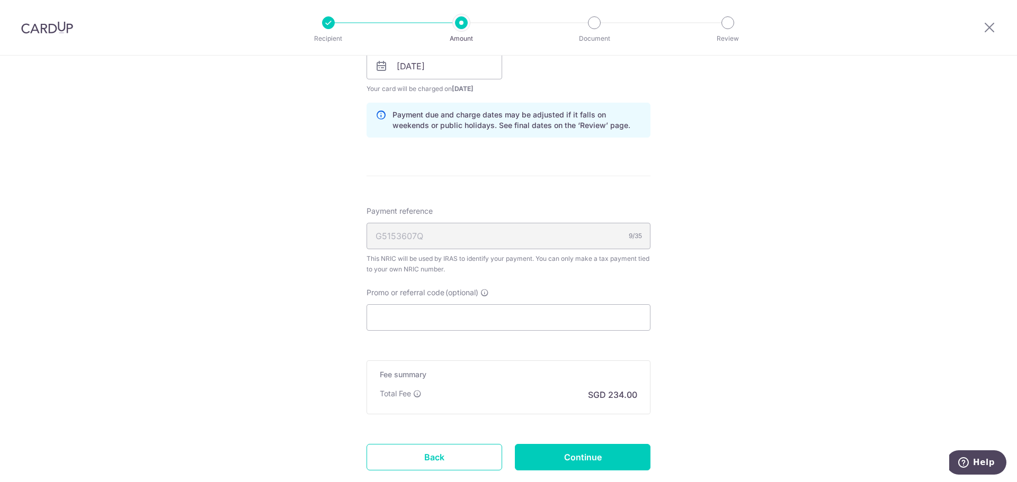
scroll to position [582, 0]
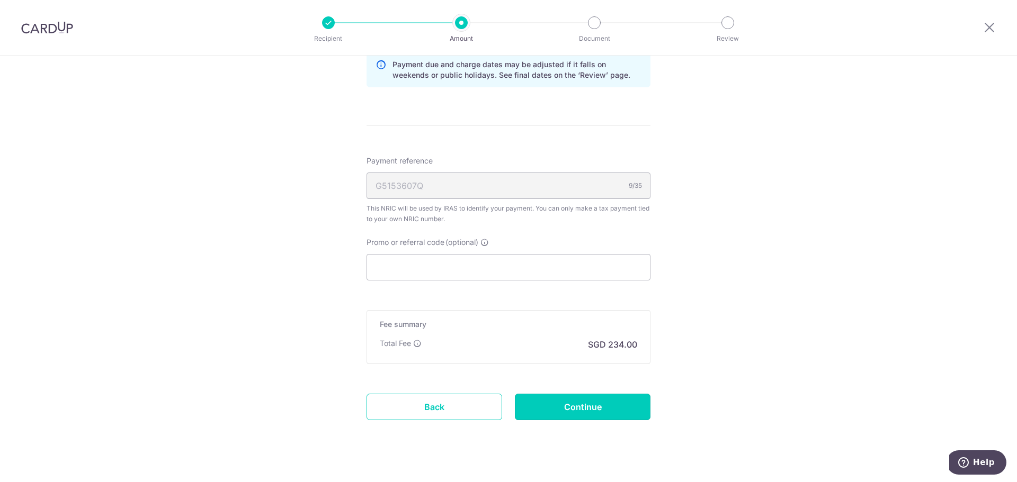
drag, startPoint x: 576, startPoint y: 414, endPoint x: 712, endPoint y: 433, distance: 137.3
click at [576, 414] on input "Continue" at bounding box center [583, 407] width 136 height 26
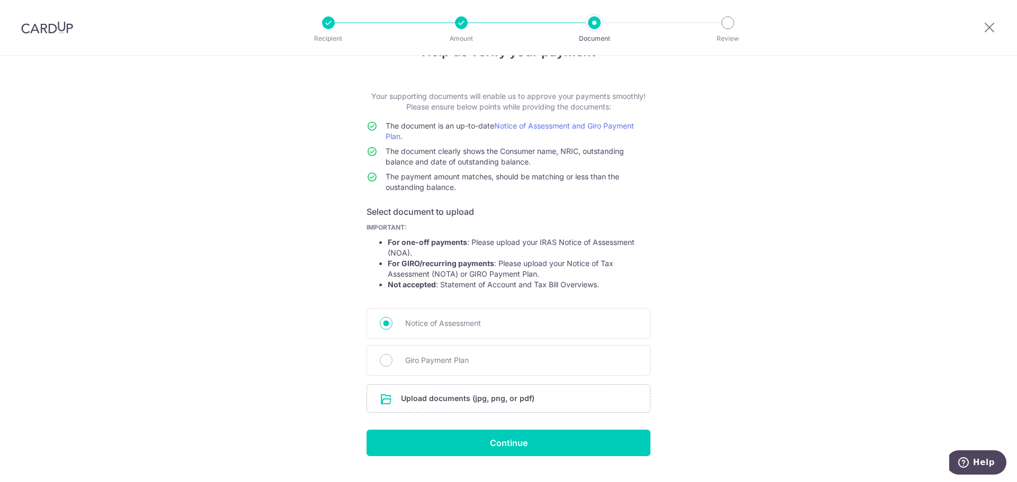
scroll to position [53, 0]
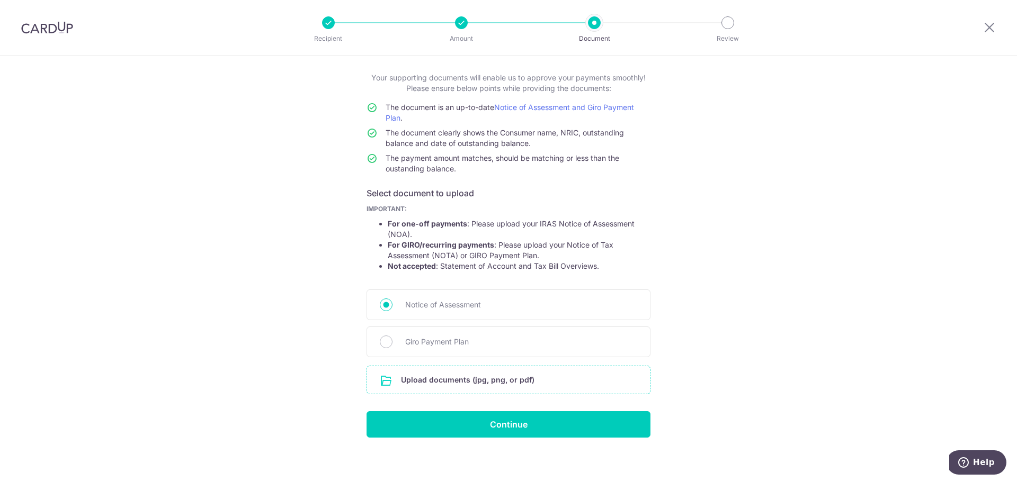
click at [468, 378] on input "file" at bounding box center [508, 380] width 283 height 28
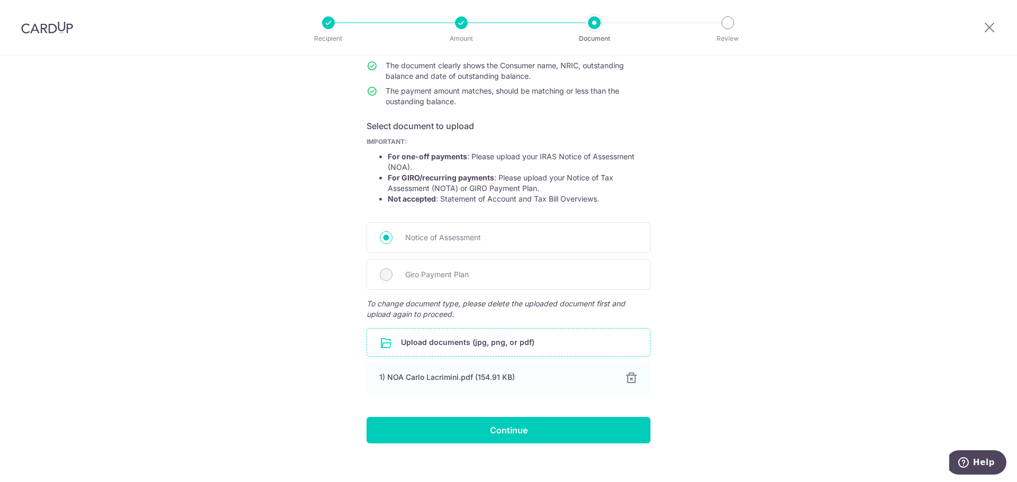
scroll to position [131, 0]
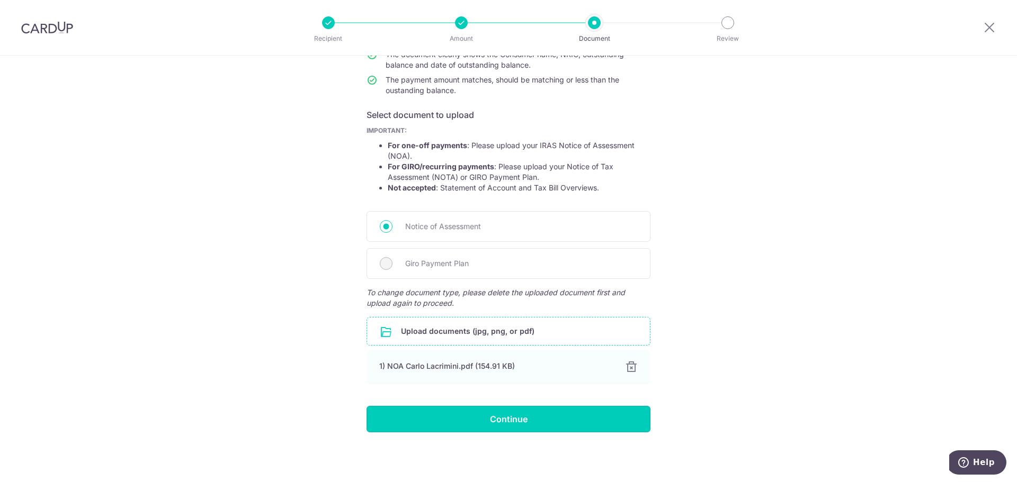
drag, startPoint x: 515, startPoint y: 419, endPoint x: 491, endPoint y: 416, distance: 24.0
click at [515, 419] on input "Continue" at bounding box center [508, 419] width 284 height 26
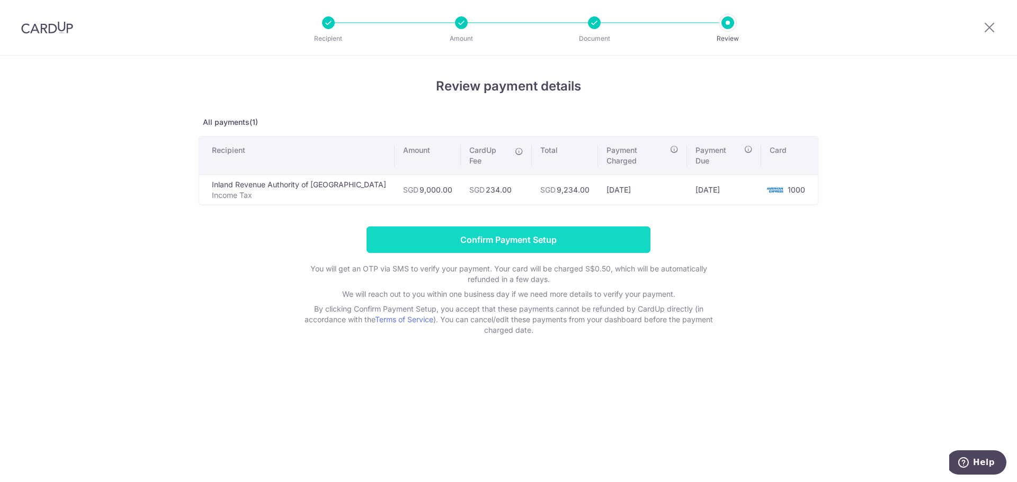
click at [477, 227] on input "Confirm Payment Setup" at bounding box center [508, 240] width 284 height 26
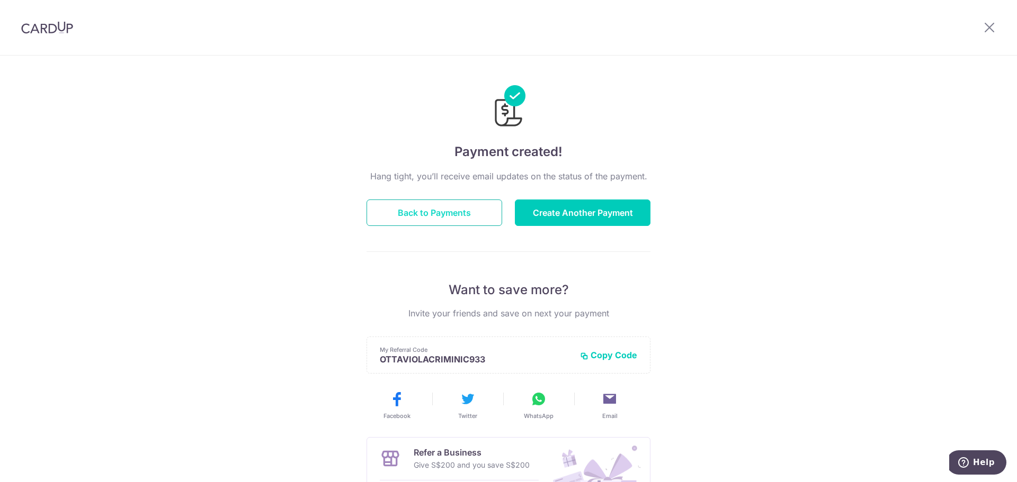
click at [413, 208] on button "Back to Payments" at bounding box center [434, 213] width 136 height 26
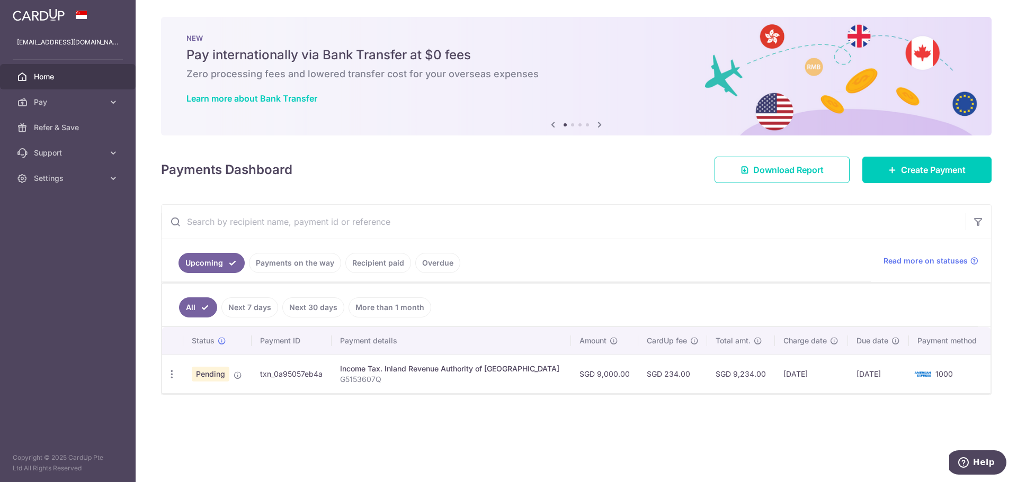
click at [41, 71] on span "Home" at bounding box center [69, 76] width 70 height 11
